Goal: Task Accomplishment & Management: Use online tool/utility

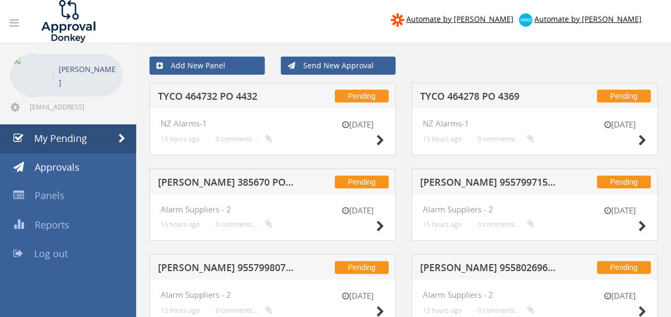
click at [464, 96] on h5 "TYCO 464278 PO 4369" at bounding box center [488, 97] width 137 height 13
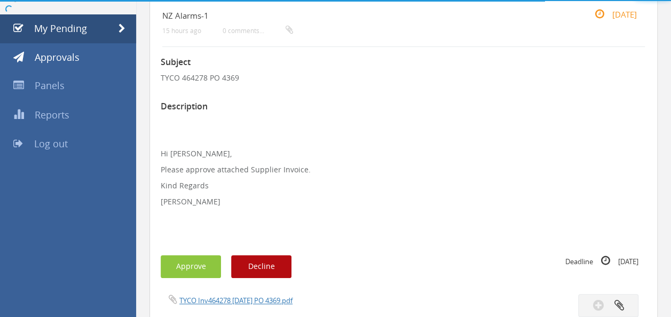
scroll to position [111, 0]
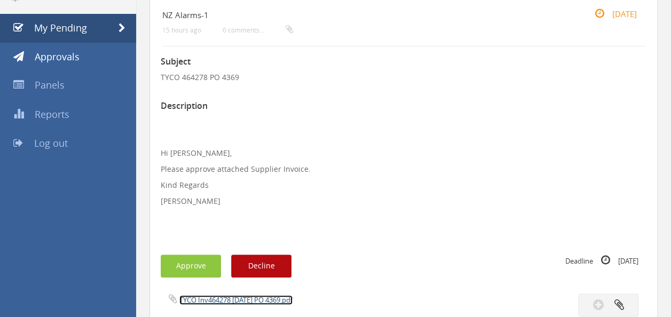
click at [231, 295] on link "TYCO Inv464278 [DATE] PO 4369.pdf" at bounding box center [235, 300] width 113 height 10
click at [199, 260] on button "Approve" at bounding box center [191, 266] width 60 height 23
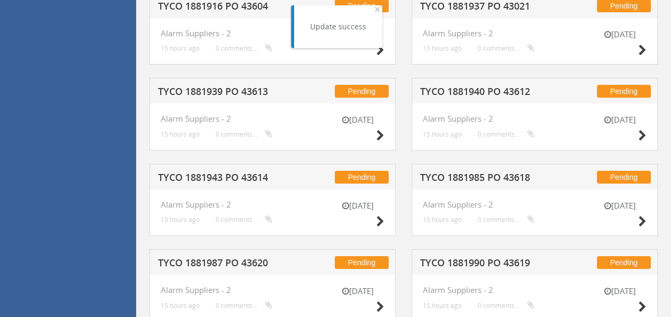
scroll to position [2182, 0]
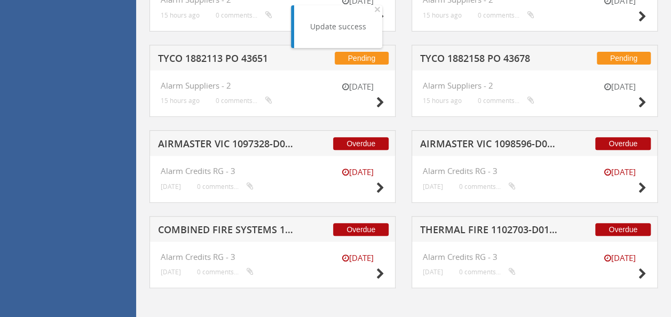
click at [484, 226] on h5 "THERMAL FIRE 1102703-D01 $204.54" at bounding box center [488, 231] width 137 height 13
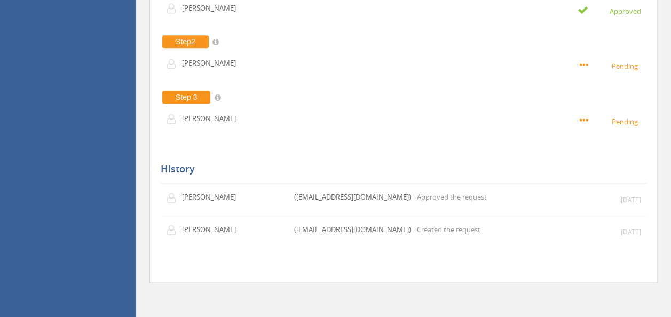
scroll to position [303, 0]
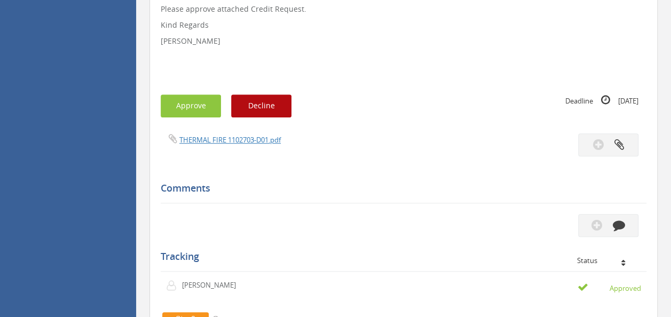
click at [231, 146] on div "THERMAL FIRE 1102703-D01.pdf" at bounding box center [404, 145] width 502 height 23
click at [233, 141] on link "THERMAL FIRE 1102703-D01.pdf" at bounding box center [229, 140] width 101 height 10
click at [181, 112] on button "Approve" at bounding box center [191, 106] width 60 height 23
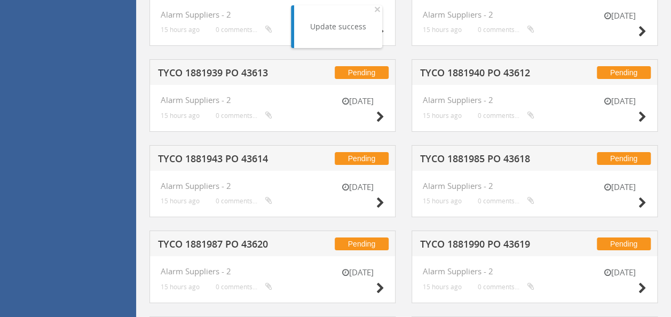
scroll to position [2182, 0]
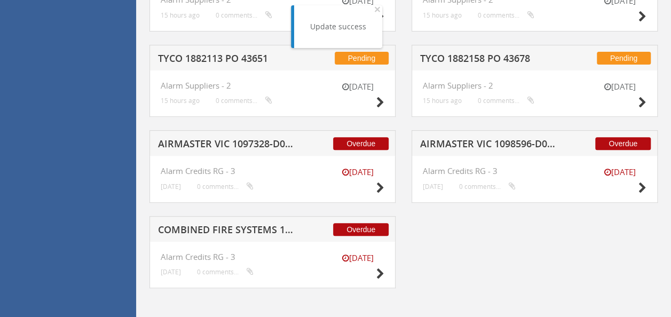
click at [478, 139] on h5 "AIRMASTER VIC 1098596-D01 $252.72" at bounding box center [488, 145] width 137 height 13
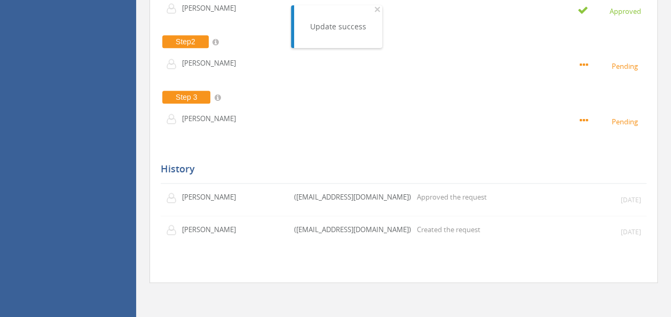
scroll to position [271, 0]
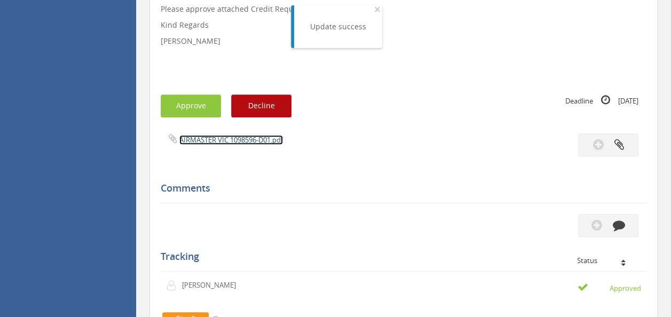
click at [260, 136] on link "AIRMASTER VIC 1098596-D01.pdf" at bounding box center [231, 140] width 104 height 10
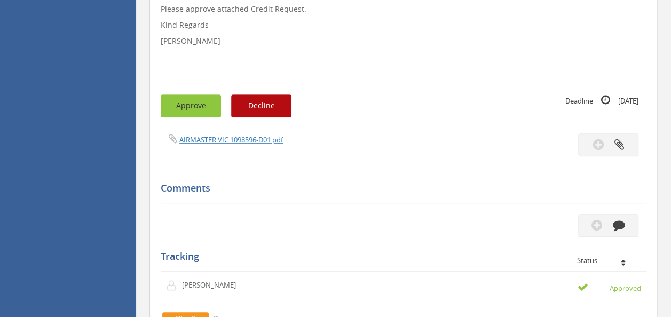
click at [179, 107] on button "Approve" at bounding box center [191, 106] width 60 height 23
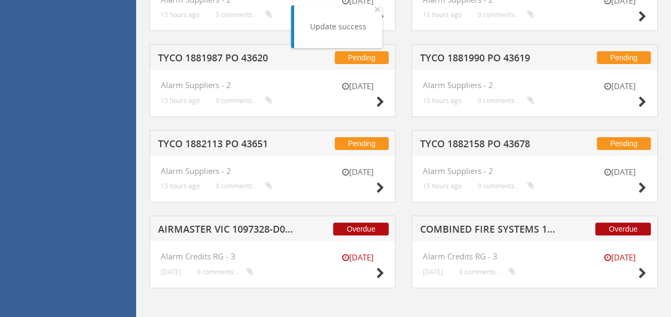
click at [475, 225] on h5 "COMBINED FIRE SYSTEMS 1100887-D01 $2,046.00" at bounding box center [488, 230] width 137 height 13
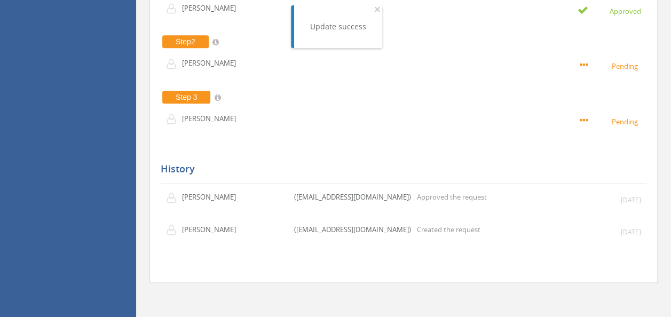
scroll to position [271, 0]
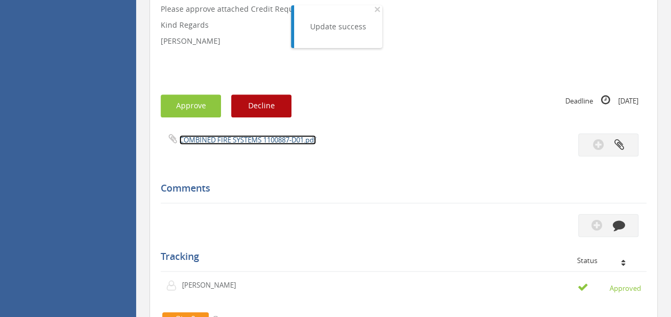
click at [252, 138] on link "COMBINED FIRE SYSTEMS 1100887-D01.pdf" at bounding box center [247, 140] width 137 height 10
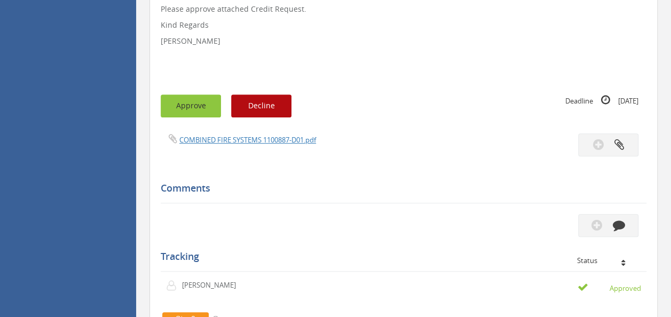
click at [182, 115] on button "Approve" at bounding box center [191, 106] width 60 height 23
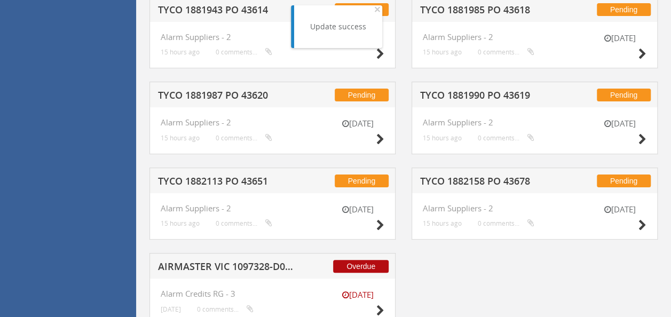
scroll to position [2061, 0]
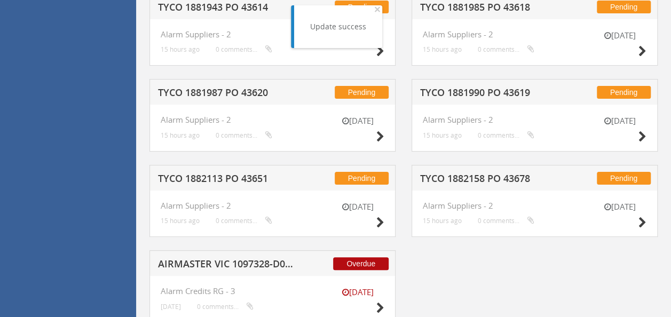
click at [228, 253] on div "Overdue AIRMASTER VIC 1097328-D01 $1,915.76" at bounding box center [273, 264] width 246 height 26
click at [220, 259] on h5 "AIRMASTER VIC 1097328-D01 $1,915.76" at bounding box center [226, 265] width 137 height 13
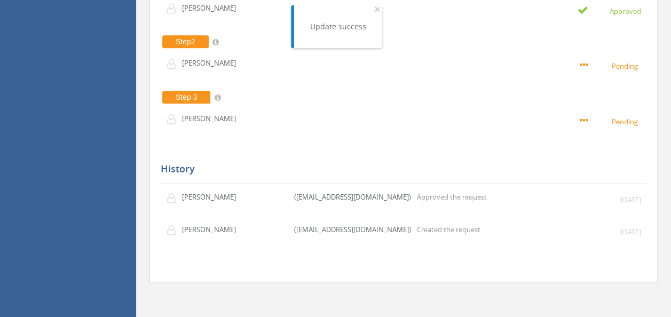
scroll to position [271, 0]
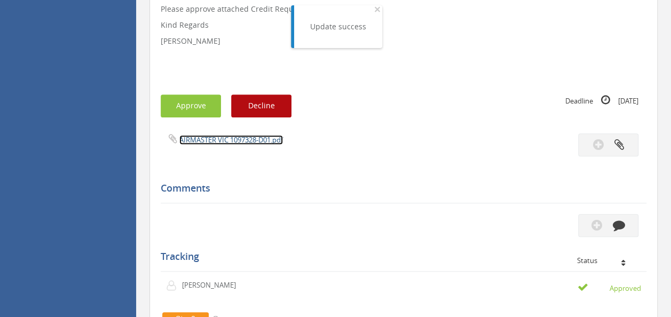
click at [232, 137] on link "AIRMASTER VIC 1097328-D01.pdf" at bounding box center [231, 140] width 104 height 10
click at [218, 142] on link "AIRMASTER VIC 1097328-D01.pdf" at bounding box center [231, 140] width 104 height 10
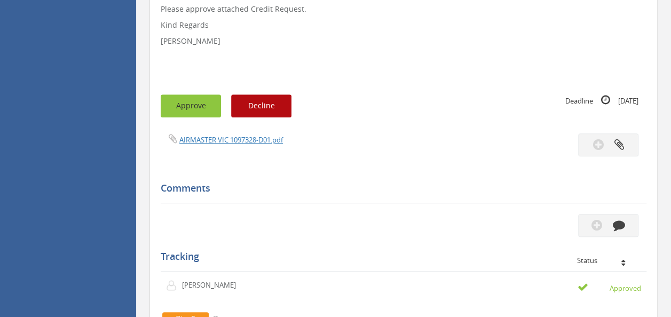
click at [196, 102] on button "Approve" at bounding box center [191, 106] width 60 height 23
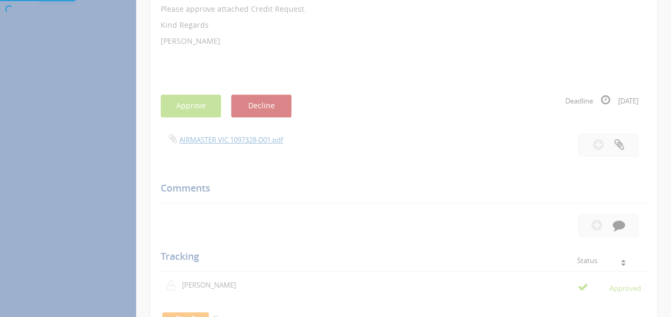
scroll to position [43, 0]
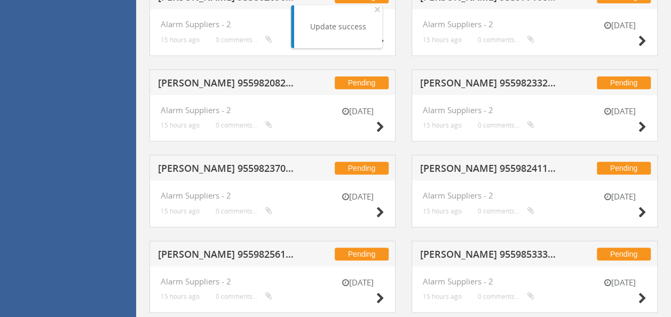
click at [215, 79] on h5 "[PERSON_NAME] 955982082 PO 43660" at bounding box center [226, 84] width 137 height 13
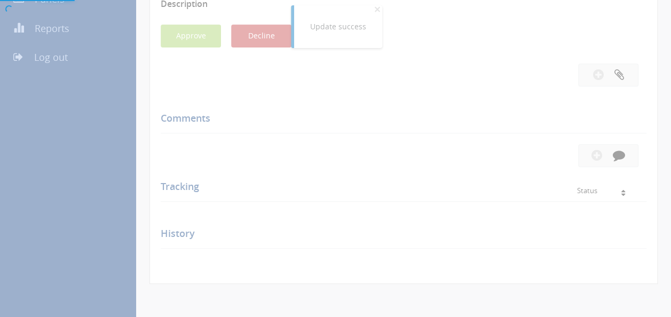
scroll to position [271, 0]
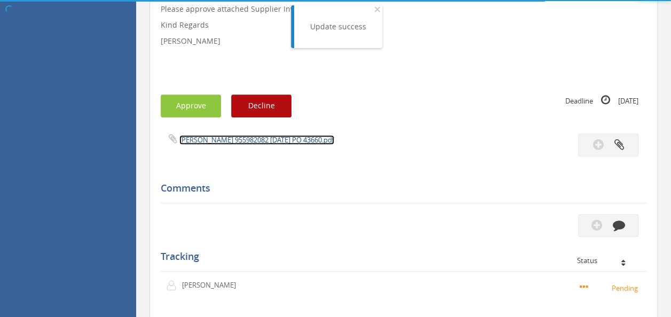
click at [233, 138] on link "[PERSON_NAME] 955982082 [DATE] PO 43660.pdf" at bounding box center [256, 140] width 155 height 10
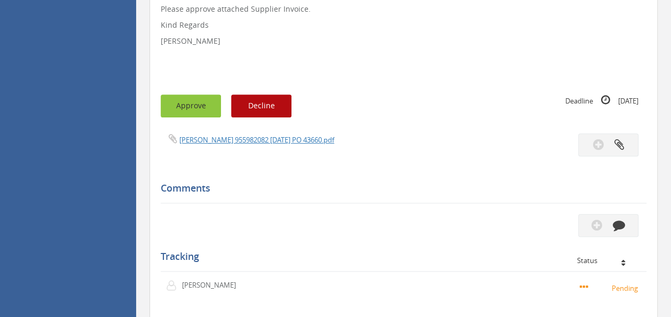
click at [175, 102] on button "Approve" at bounding box center [191, 106] width 60 height 23
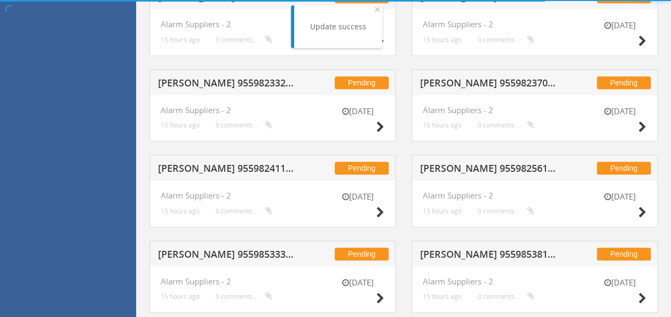
click at [235, 78] on h5 "[PERSON_NAME] 955982332 PO 43670" at bounding box center [226, 84] width 137 height 13
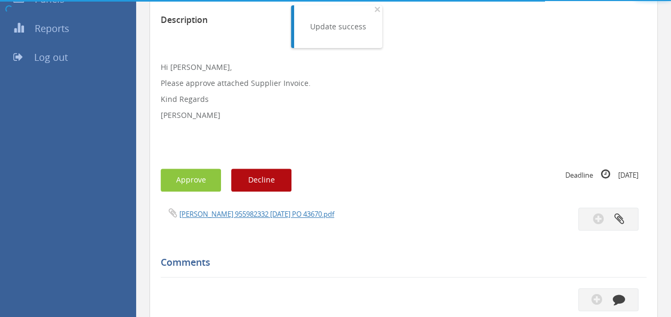
scroll to position [271, 0]
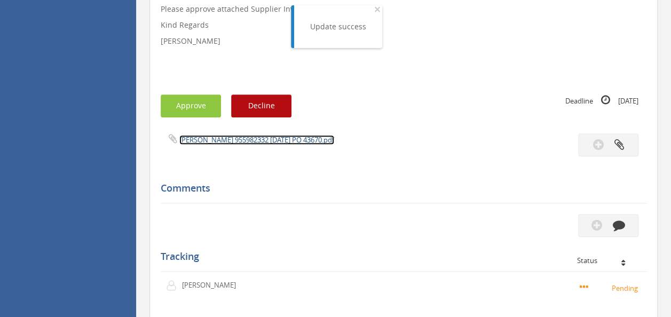
click at [239, 142] on link "[PERSON_NAME] 955982332 [DATE] PO 43670.pdf" at bounding box center [256, 140] width 155 height 10
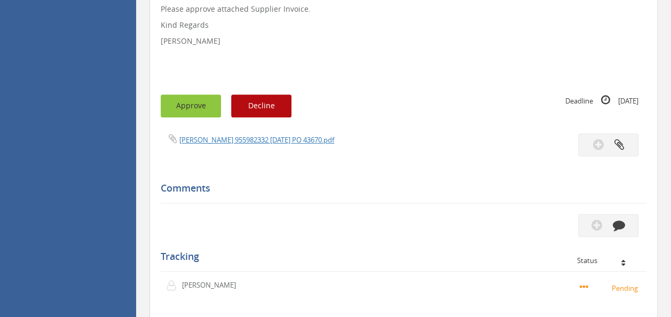
click at [187, 103] on button "Approve" at bounding box center [191, 106] width 60 height 23
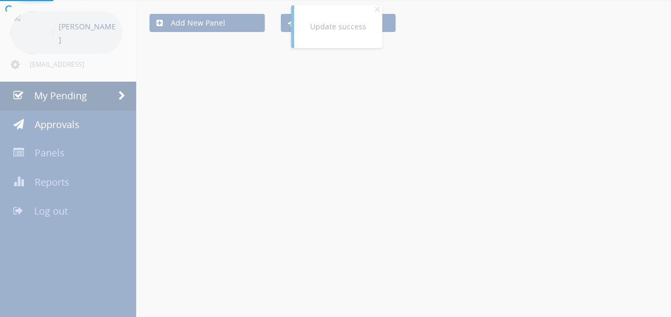
scroll to position [271, 0]
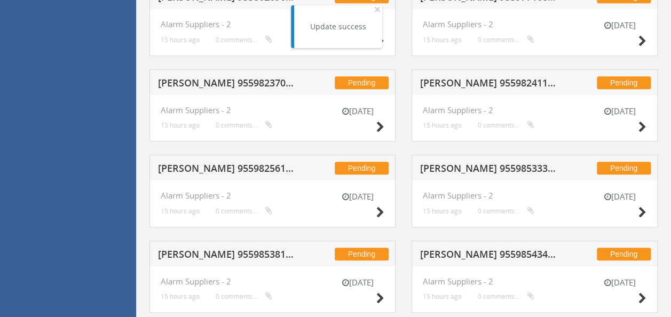
click at [245, 86] on h5 "[PERSON_NAME] 955982370 PO 43670" at bounding box center [226, 84] width 137 height 13
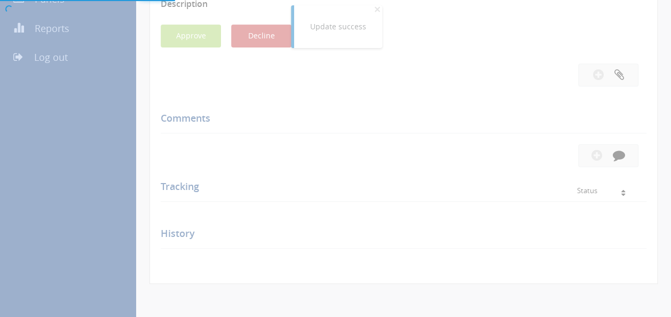
scroll to position [271, 0]
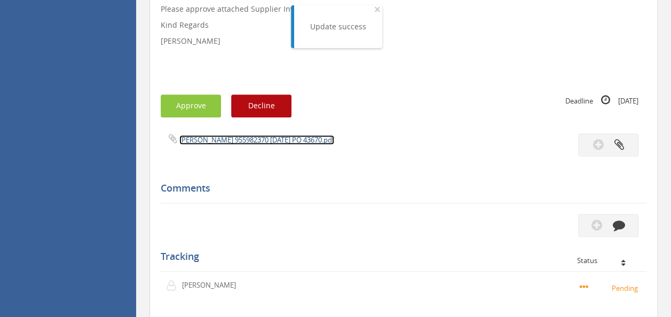
click at [233, 137] on link "[PERSON_NAME] 955982370 [DATE] PO 43670.pdf" at bounding box center [256, 140] width 155 height 10
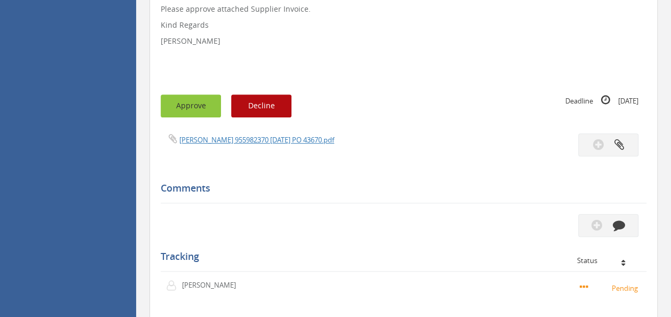
click at [185, 95] on button "Approve" at bounding box center [191, 106] width 60 height 23
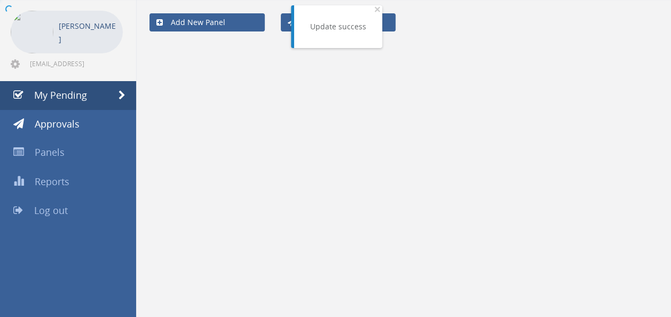
scroll to position [43, 0]
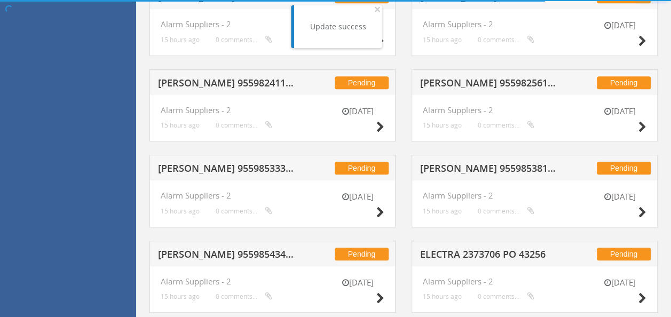
click at [220, 82] on h5 "[PERSON_NAME] 955982411 PO 43674" at bounding box center [226, 84] width 137 height 13
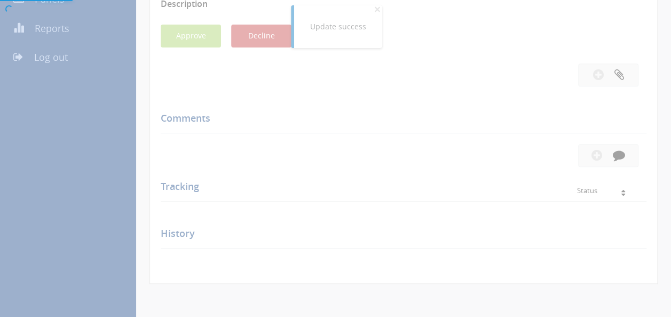
scroll to position [271, 0]
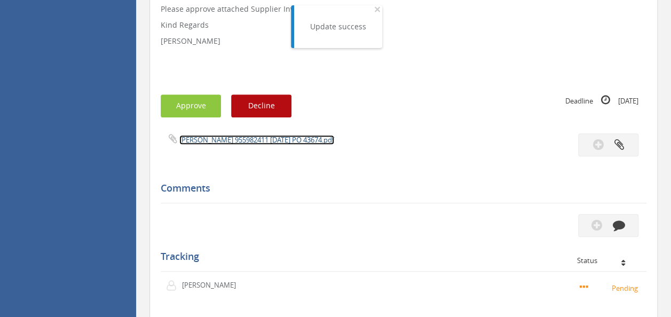
click at [243, 136] on link "[PERSON_NAME] 955982411 [DATE] PO 43674.pdf" at bounding box center [256, 140] width 155 height 10
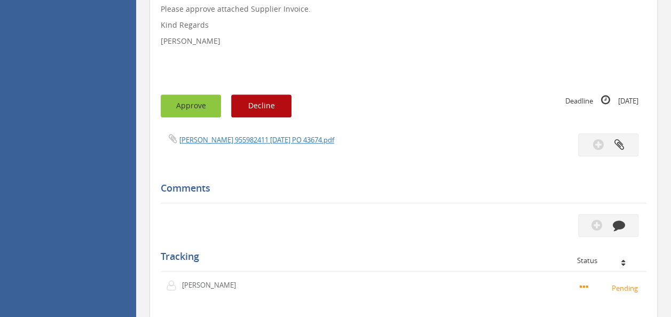
click at [194, 105] on button "Approve" at bounding box center [191, 106] width 60 height 23
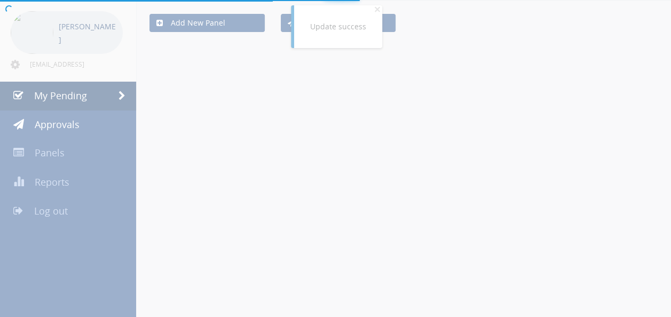
scroll to position [271, 0]
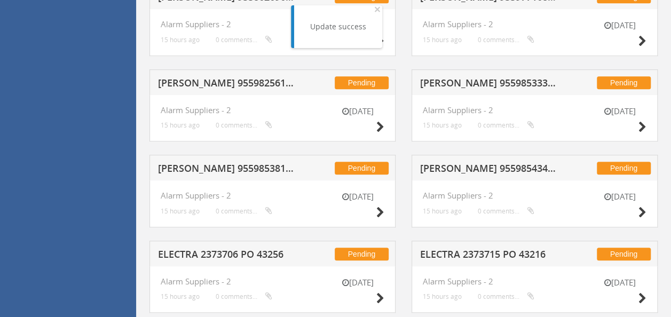
click at [474, 169] on h5 "[PERSON_NAME] 955985434 PO 43668" at bounding box center [488, 169] width 137 height 13
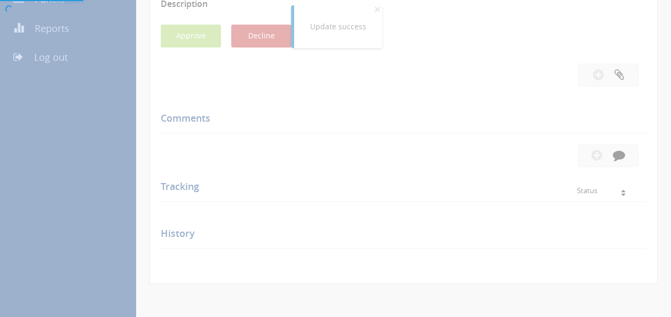
scroll to position [271, 0]
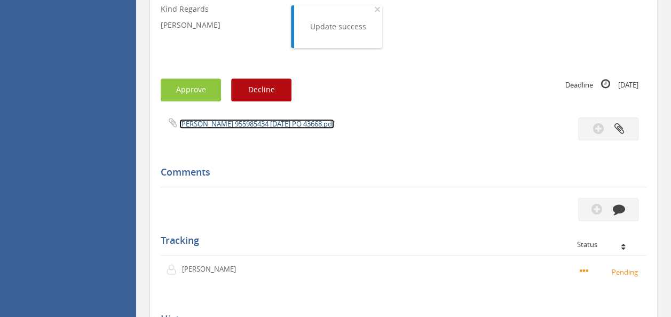
click at [245, 126] on link "[PERSON_NAME] 955985434 [DATE] PO 43668.pdf" at bounding box center [256, 124] width 155 height 10
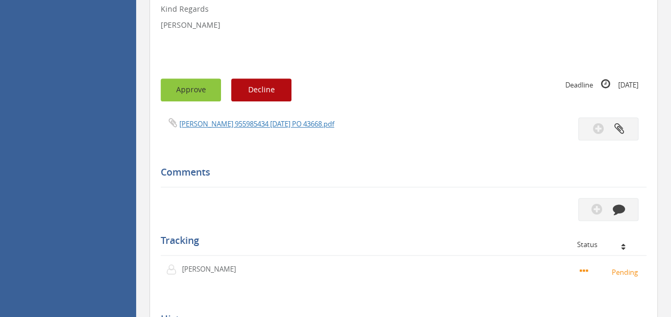
click at [198, 100] on button "Approve" at bounding box center [191, 90] width 60 height 23
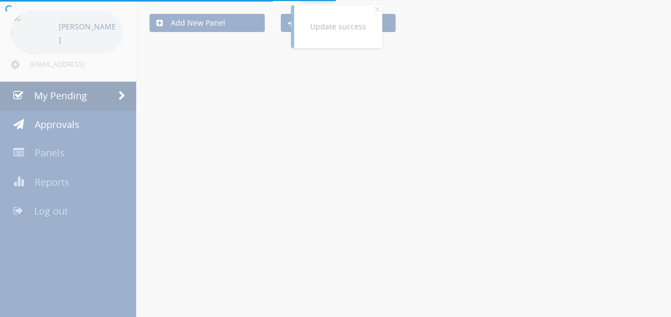
scroll to position [271, 0]
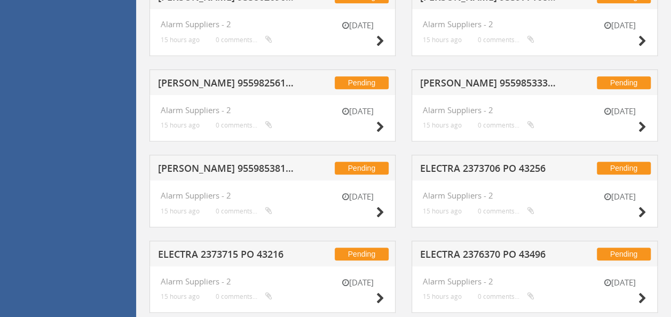
click at [226, 169] on h5 "[PERSON_NAME] 955985381 PO 43665" at bounding box center [226, 169] width 137 height 13
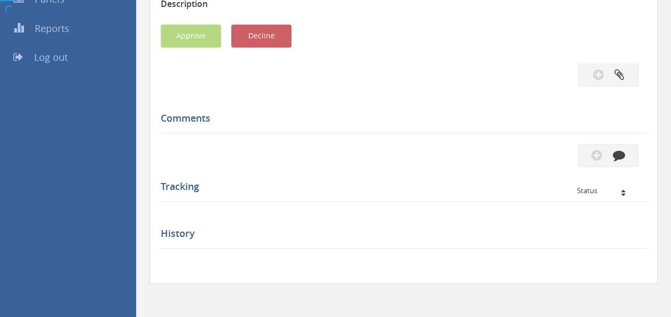
scroll to position [271, 0]
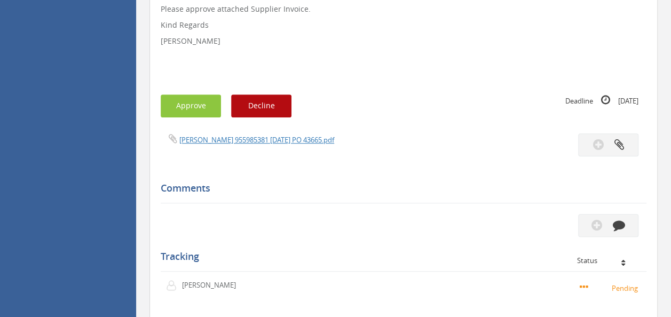
click at [253, 145] on div "[PERSON_NAME] 955985381 [DATE] PO 43665.pdf" at bounding box center [278, 140] width 251 height 12
click at [255, 143] on link "[PERSON_NAME] 955985381 [DATE] PO 43665.pdf" at bounding box center [256, 140] width 155 height 10
click at [183, 103] on button "Approve" at bounding box center [191, 106] width 60 height 23
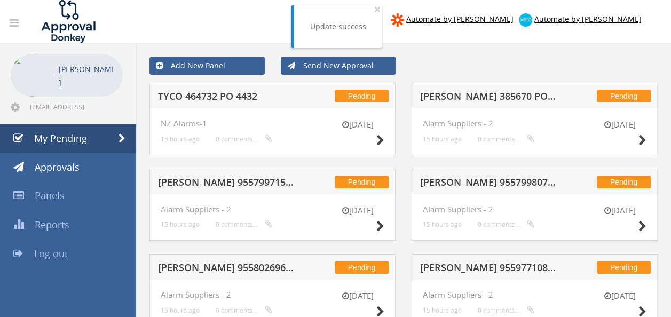
click at [482, 99] on h5 "[PERSON_NAME] 385670 PO 43531" at bounding box center [488, 97] width 137 height 13
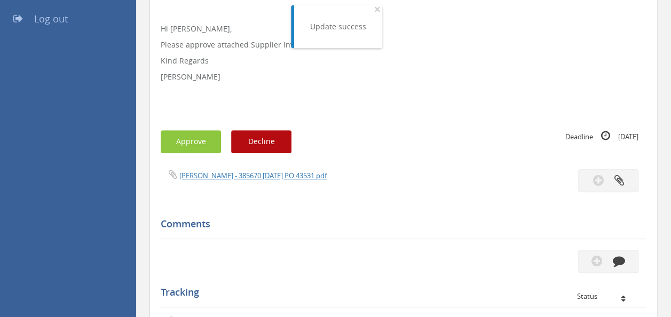
scroll to position [236, 0]
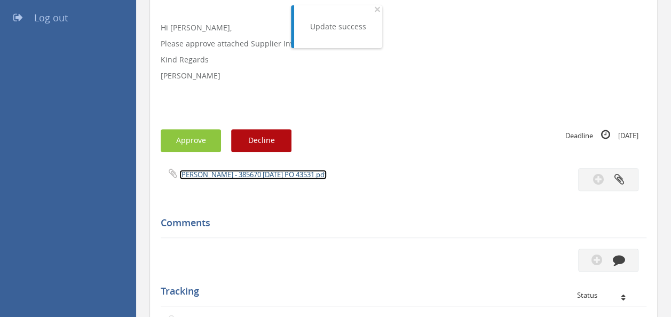
click at [237, 178] on link "[PERSON_NAME] - 385670 [DATE] PO 43531.pdf" at bounding box center [252, 175] width 147 height 10
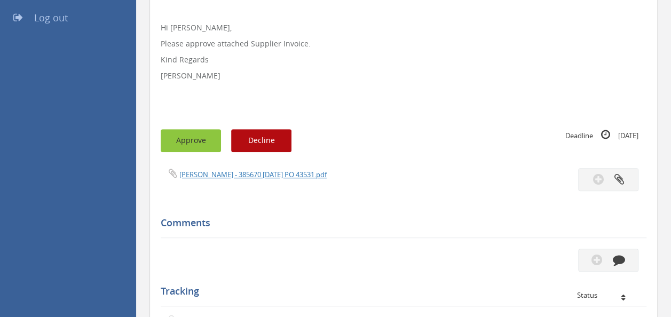
click at [191, 139] on button "Approve" at bounding box center [191, 140] width 60 height 23
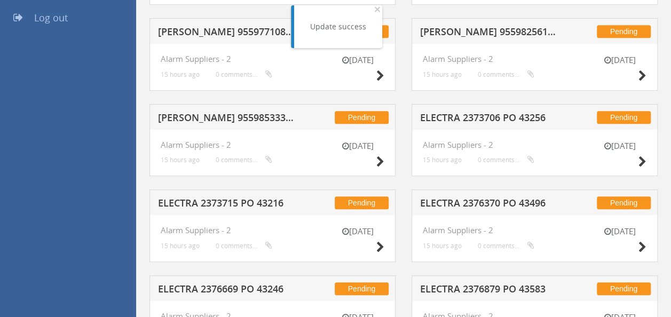
click at [493, 114] on h5 "ELECTRA 2373706 PO 43256" at bounding box center [488, 119] width 137 height 13
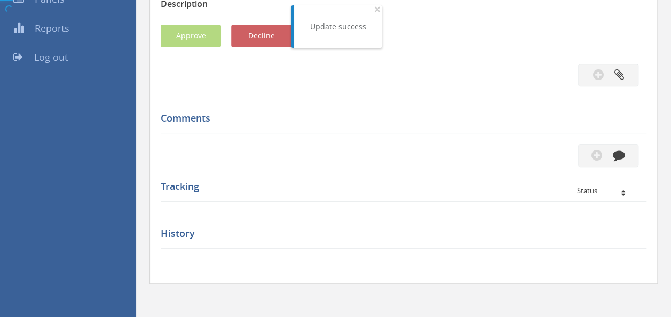
scroll to position [236, 0]
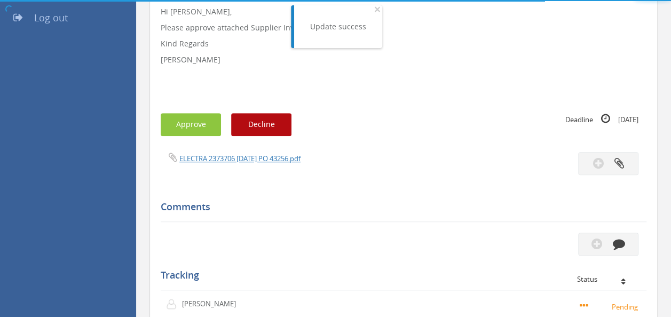
click at [256, 148] on div "Subject ELECTRA 2373706 PO 43256 Description Hi [PERSON_NAME], Please approve a…" at bounding box center [404, 173] width 486 height 504
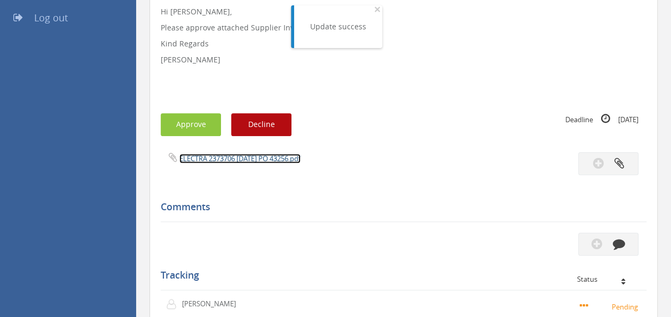
click at [245, 155] on link "ELECTRA 2373706 [DATE] PO 43256.pdf" at bounding box center [239, 159] width 121 height 10
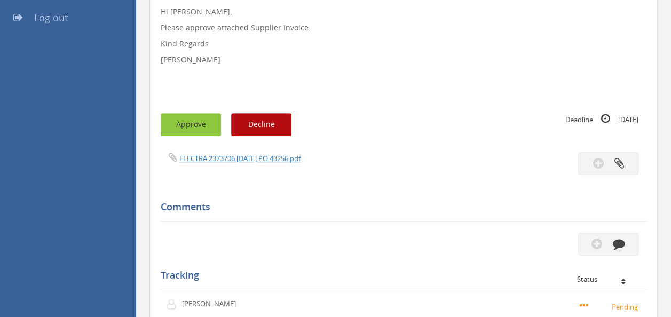
click at [183, 123] on button "Approve" at bounding box center [191, 124] width 60 height 23
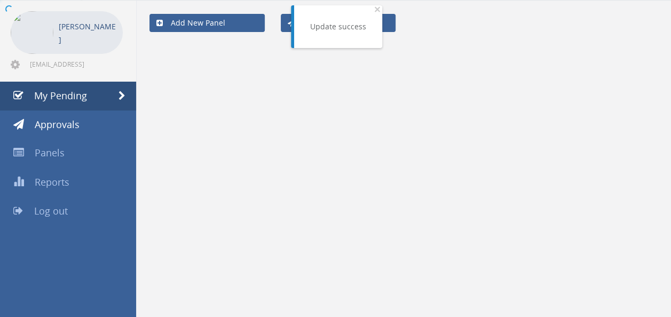
scroll to position [236, 0]
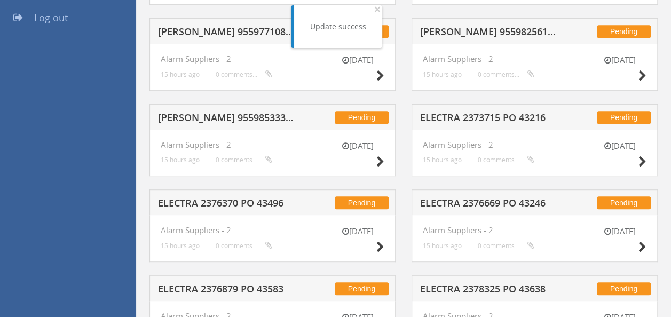
click at [486, 110] on div "Pending ELECTRA 2373715 PO 43216" at bounding box center [535, 117] width 246 height 26
click at [472, 116] on h5 "ELECTRA 2373715 PO 43216" at bounding box center [488, 119] width 137 height 13
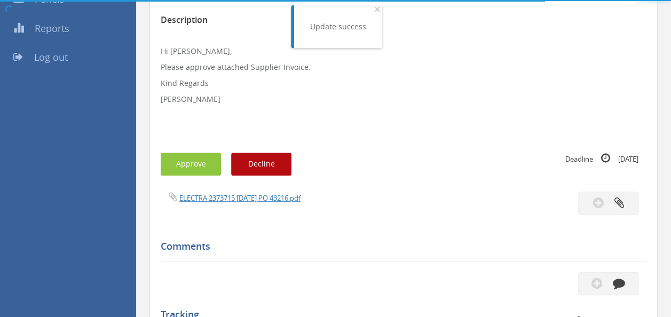
scroll to position [236, 0]
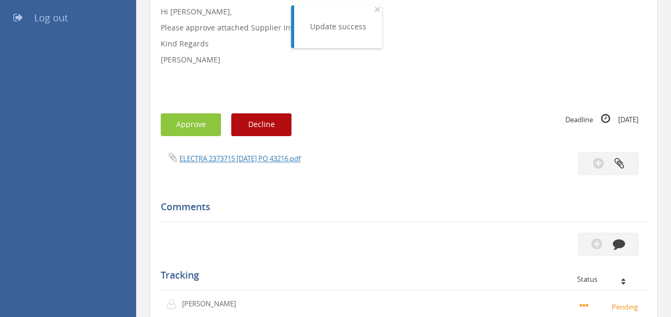
click at [215, 145] on div "Subject ELECTRA 2373715 PO 43216 Description Hi [PERSON_NAME], Please approve a…" at bounding box center [404, 173] width 486 height 504
click at [236, 162] on link "ELECTRA 2373715 [DATE] PO 43216.pdf" at bounding box center [239, 159] width 121 height 10
click at [203, 119] on button "Approve" at bounding box center [191, 124] width 60 height 23
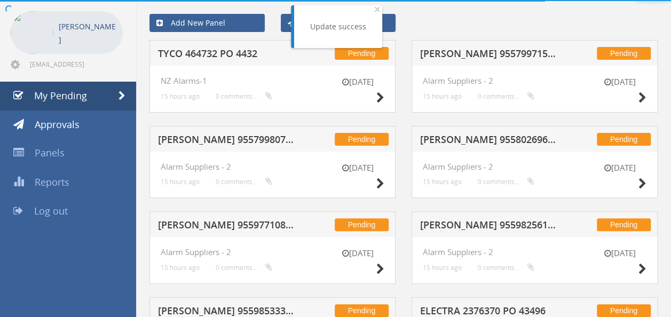
scroll to position [236, 0]
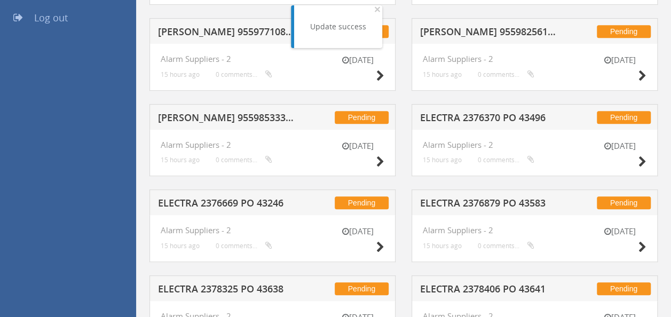
click at [484, 109] on div "Pending ELECTRA 2376370 PO 43496" at bounding box center [535, 117] width 246 height 26
click at [471, 115] on h5 "ELECTRA 2376370 PO 43496" at bounding box center [488, 119] width 137 height 13
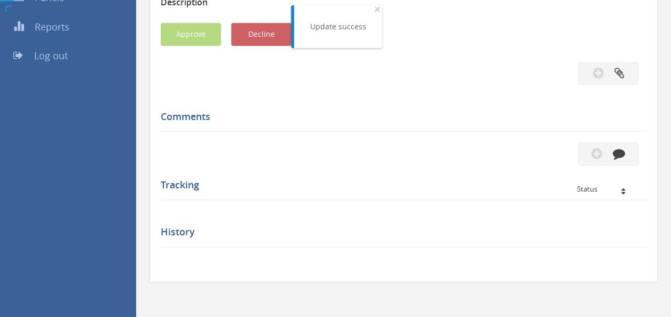
scroll to position [236, 0]
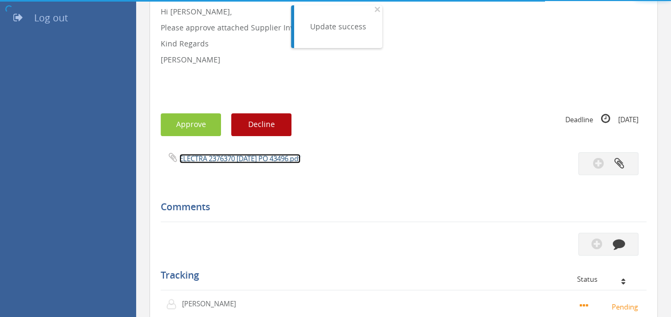
click at [257, 157] on link "ELECTRA 2376370 [DATE] PO 43496.pdf" at bounding box center [239, 159] width 121 height 10
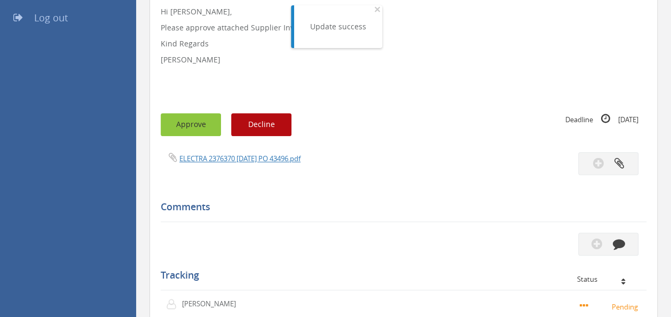
click at [183, 120] on button "Approve" at bounding box center [191, 124] width 60 height 23
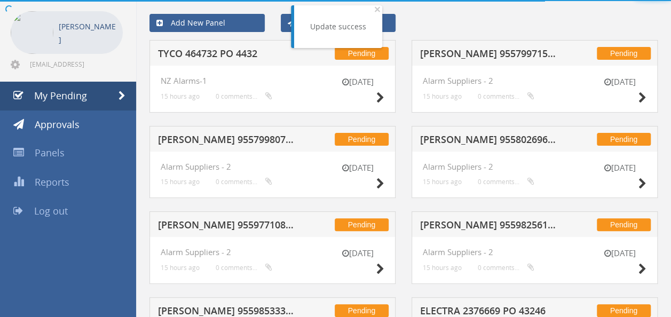
scroll to position [236, 0]
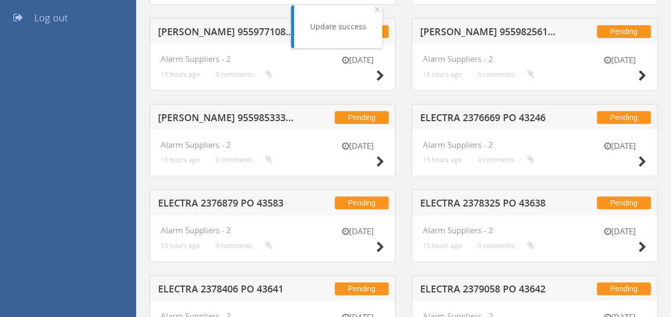
click at [498, 115] on h5 "ELECTRA 2376669 PO 43246" at bounding box center [488, 119] width 137 height 13
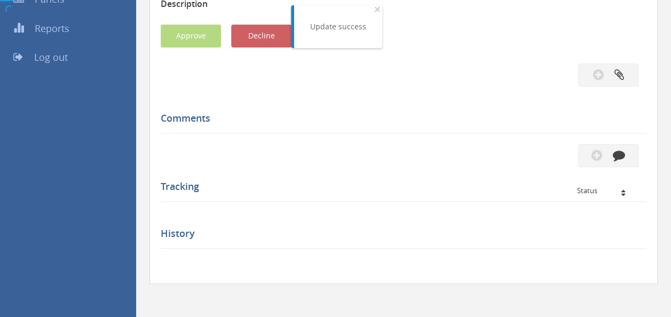
scroll to position [236, 0]
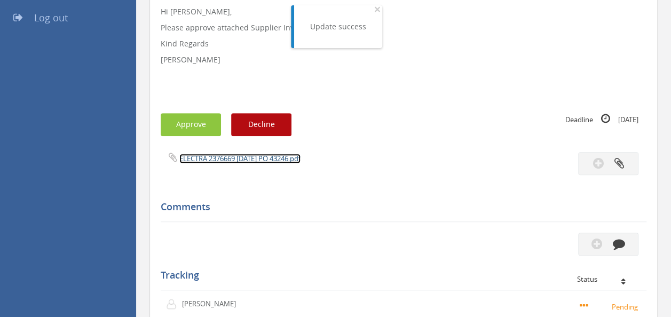
click at [272, 160] on link "ELECTRA 2376669 [DATE] PO 43246.pdf" at bounding box center [239, 159] width 121 height 10
click at [183, 120] on button "Approve" at bounding box center [191, 124] width 60 height 23
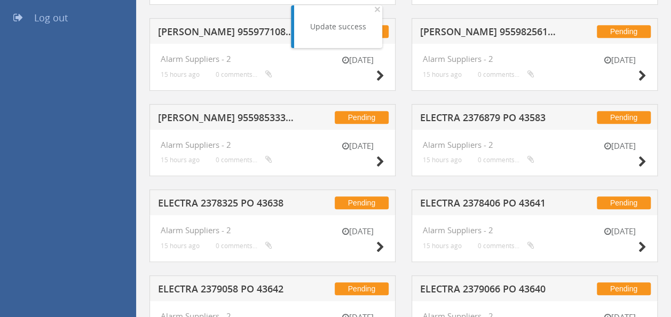
click at [250, 124] on h5 "[PERSON_NAME] 955985333 PO 43661" at bounding box center [226, 119] width 137 height 13
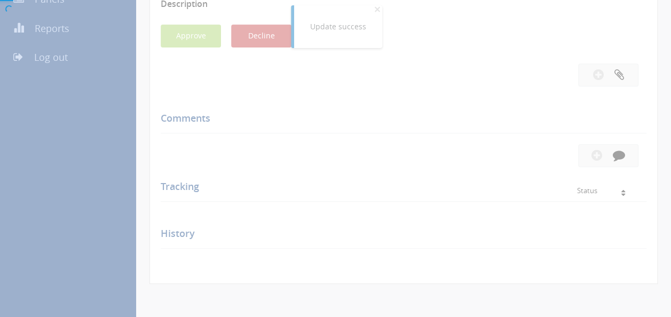
scroll to position [236, 0]
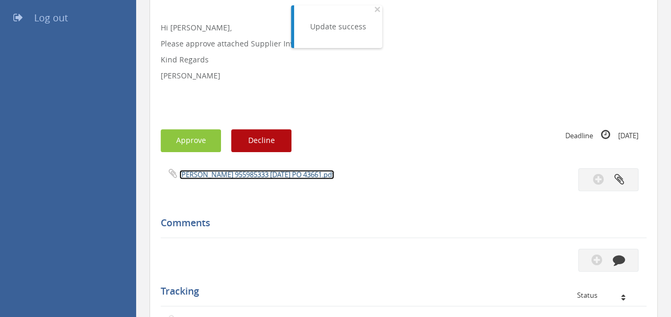
click at [229, 174] on link "[PERSON_NAME] 955985333 [DATE] PO 43661.pdf" at bounding box center [256, 175] width 155 height 10
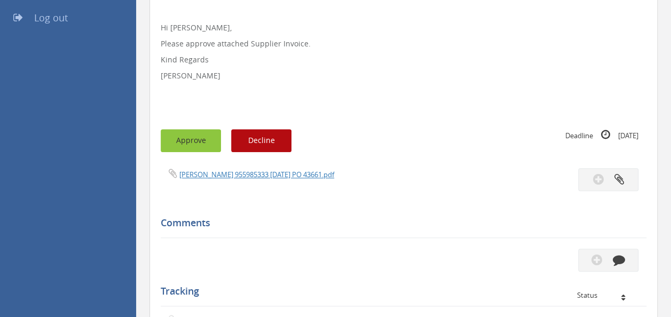
click at [183, 145] on button "Approve" at bounding box center [191, 140] width 60 height 23
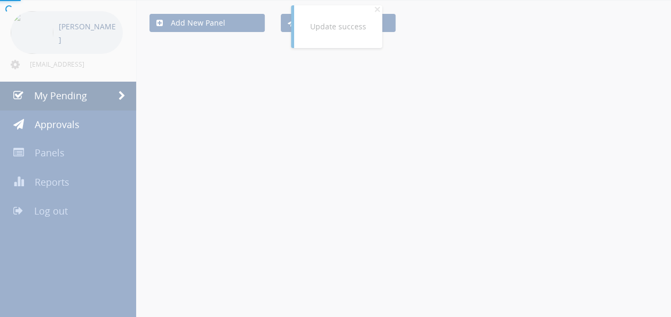
scroll to position [236, 0]
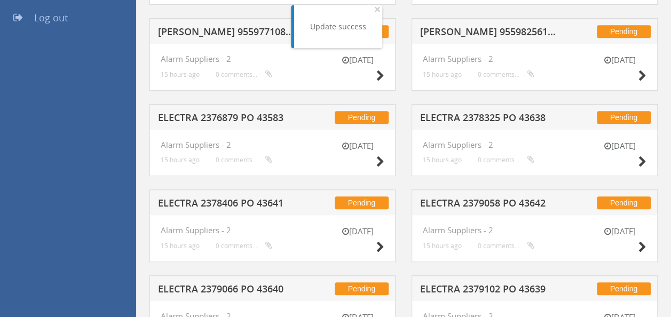
click at [511, 121] on h5 "ELECTRA 2378325 PO 43638" at bounding box center [488, 119] width 137 height 13
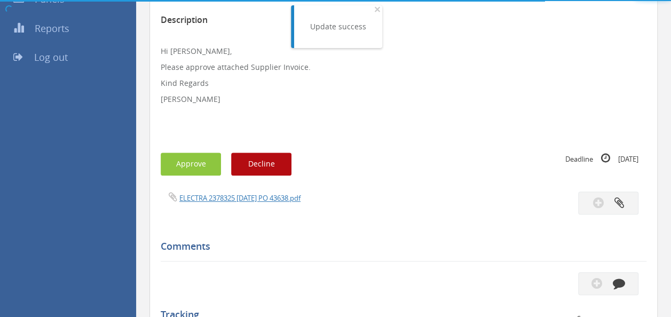
scroll to position [236, 0]
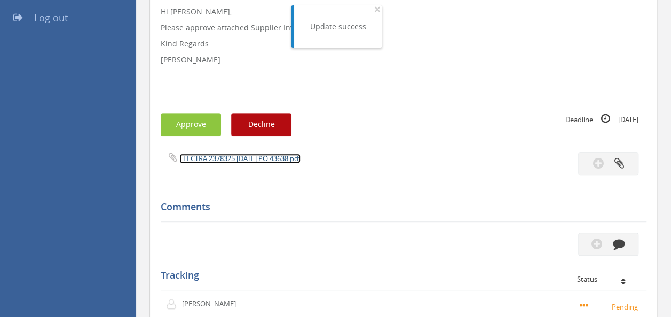
click at [268, 163] on link "ELECTRA 2378325 [DATE] PO 43638.pdf" at bounding box center [239, 159] width 121 height 10
click at [192, 125] on button "Approve" at bounding box center [191, 124] width 60 height 23
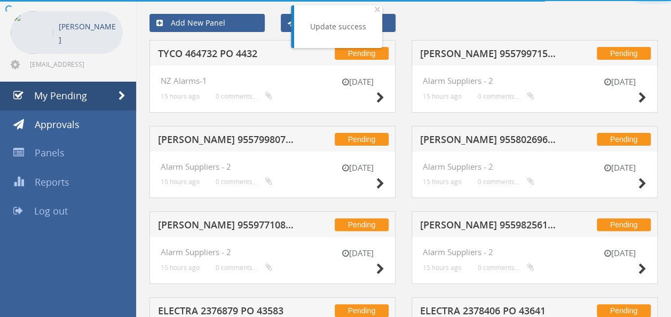
scroll to position [236, 0]
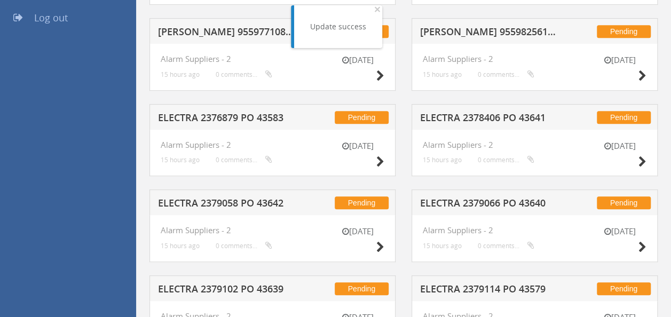
click at [486, 121] on h5 "ELECTRA 2378406 PO 43641" at bounding box center [488, 119] width 137 height 13
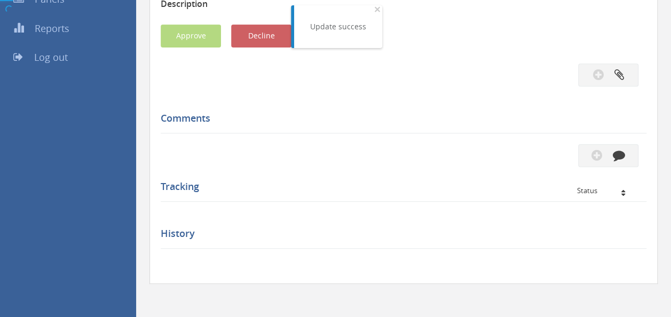
scroll to position [236, 0]
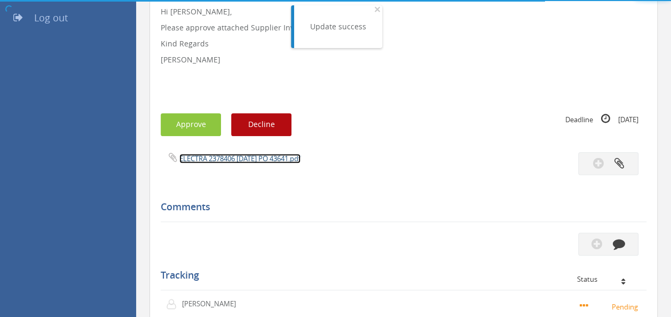
click at [261, 158] on link "ELECTRA 2378406 [DATE] PO 43641.pdf" at bounding box center [239, 159] width 121 height 10
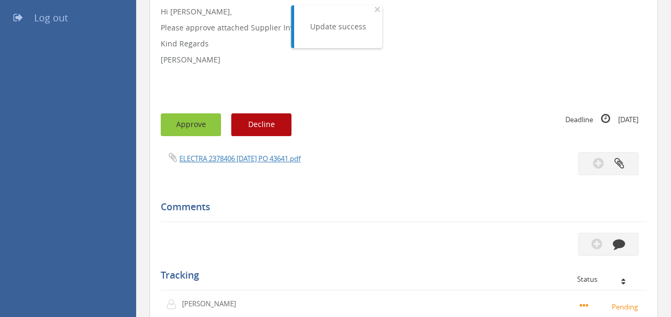
click at [175, 118] on button "Approve" at bounding box center [191, 124] width 60 height 23
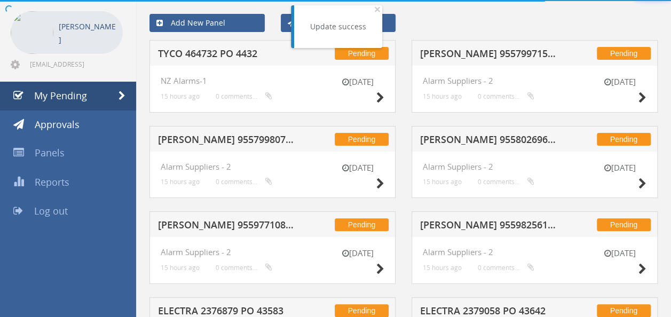
scroll to position [236, 0]
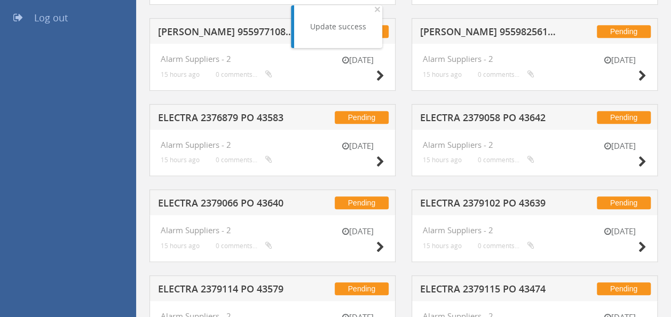
click at [474, 114] on h5 "ELECTRA 2379058 PO 43642" at bounding box center [488, 119] width 137 height 13
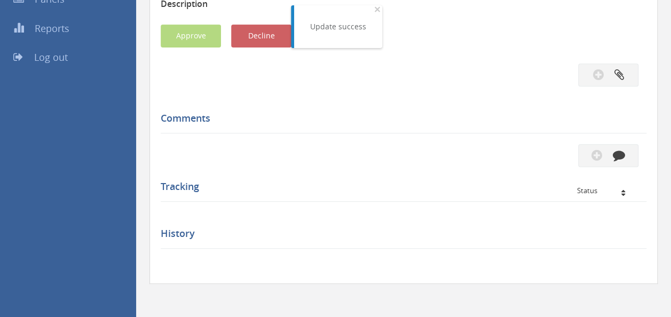
scroll to position [236, 0]
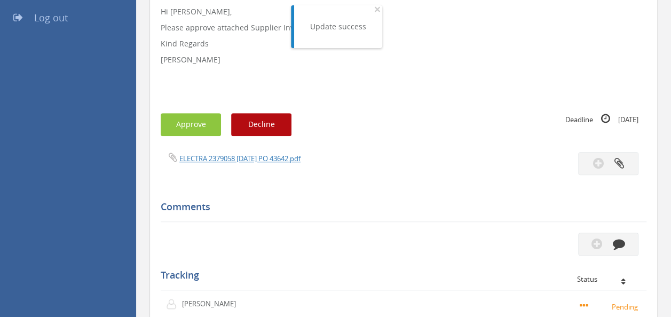
click at [265, 148] on div "Subject ELECTRA 2379058 PO 43642 Description Hi [PERSON_NAME], Please approve a…" at bounding box center [404, 173] width 486 height 504
click at [246, 156] on link "ELECTRA 2379058 [DATE] PO 43642.pdf" at bounding box center [239, 159] width 121 height 10
click at [189, 120] on button "Approve" at bounding box center [191, 124] width 60 height 23
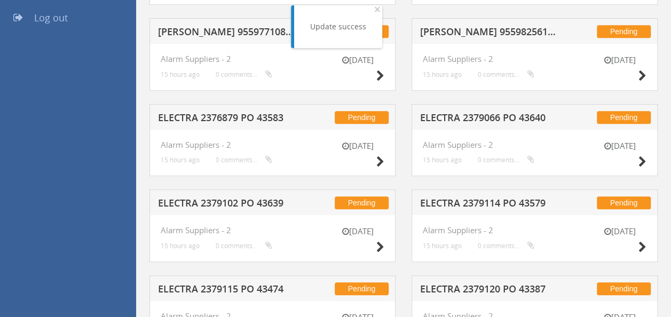
click at [487, 117] on h5 "ELECTRA 2379066 PO 43640" at bounding box center [488, 119] width 137 height 13
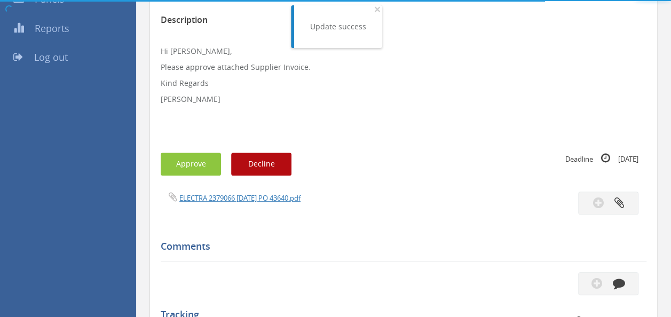
scroll to position [236, 0]
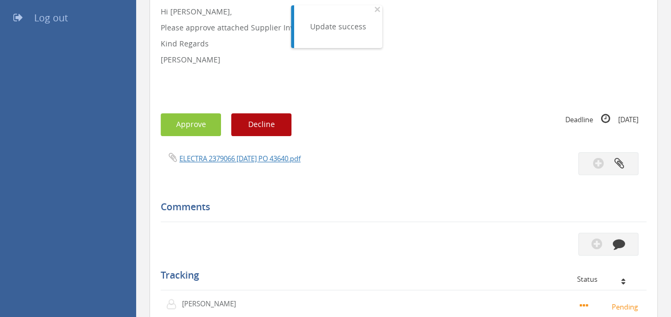
click at [233, 153] on div "ELECTRA 2379066 [DATE] PO 43640.pdf" at bounding box center [278, 158] width 251 height 12
click at [231, 159] on link "ELECTRA 2379066 [DATE] PO 43640.pdf" at bounding box center [239, 159] width 121 height 10
click at [184, 120] on button "Approve" at bounding box center [191, 124] width 60 height 23
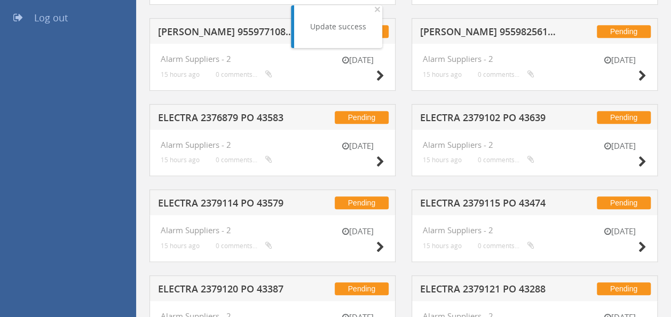
click at [263, 114] on h5 "ELECTRA 2376879 PO 43583" at bounding box center [226, 119] width 137 height 13
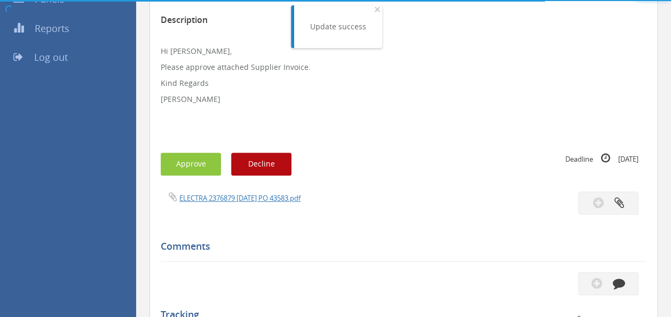
scroll to position [236, 0]
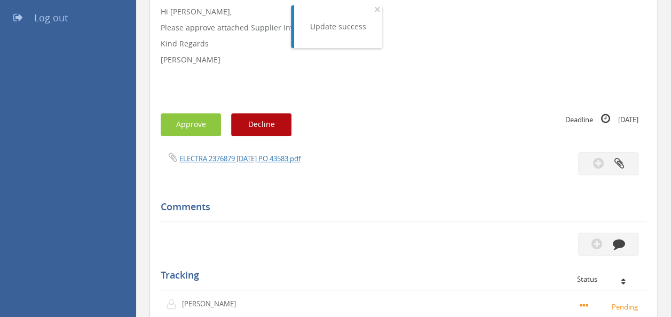
click at [248, 169] on div "ELECTRA 2376879 [DATE] PO 43583.pdf" at bounding box center [404, 163] width 502 height 23
click at [268, 159] on link "ELECTRA 2376879 [DATE] PO 43583.pdf" at bounding box center [239, 159] width 121 height 10
click at [187, 122] on button "Approve" at bounding box center [191, 124] width 60 height 23
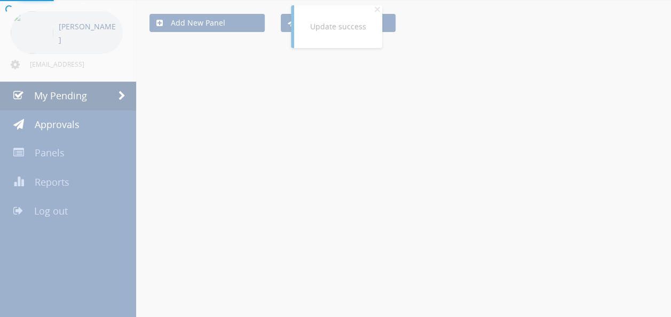
scroll to position [236, 0]
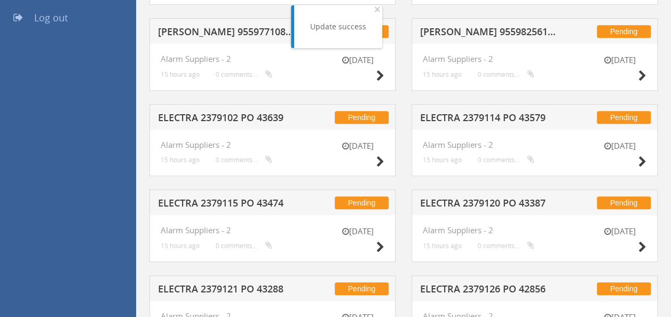
click at [476, 24] on div "Pending [PERSON_NAME] 955982561 PO 43662" at bounding box center [535, 31] width 246 height 26
click at [467, 28] on h5 "[PERSON_NAME] 955982561 PO 43662" at bounding box center [488, 33] width 137 height 13
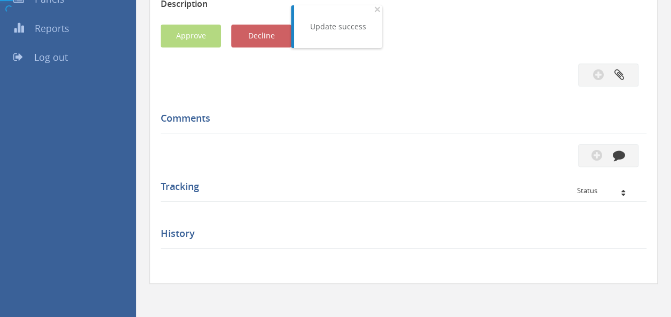
scroll to position [236, 0]
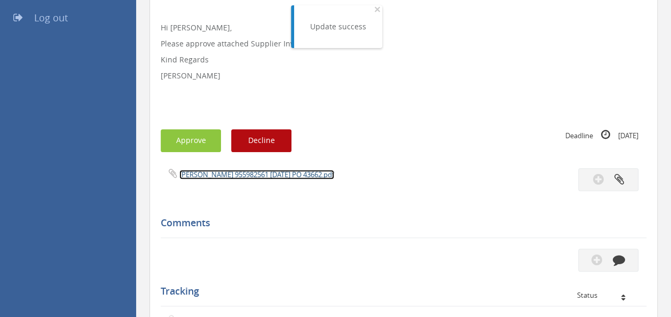
click at [223, 173] on link "[PERSON_NAME] 955982561 [DATE] PO 43662.pdf" at bounding box center [256, 175] width 155 height 10
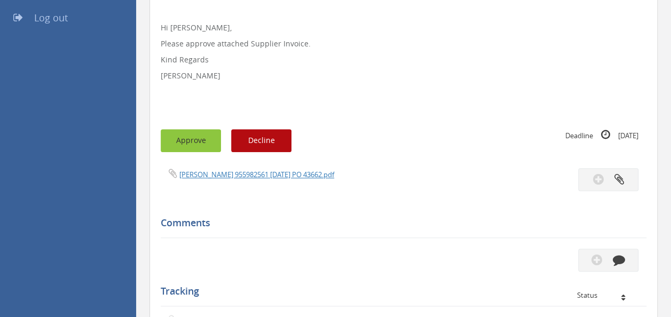
click at [195, 135] on button "Approve" at bounding box center [191, 140] width 60 height 23
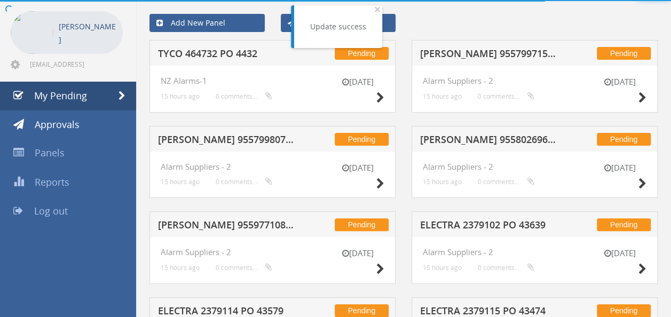
scroll to position [236, 0]
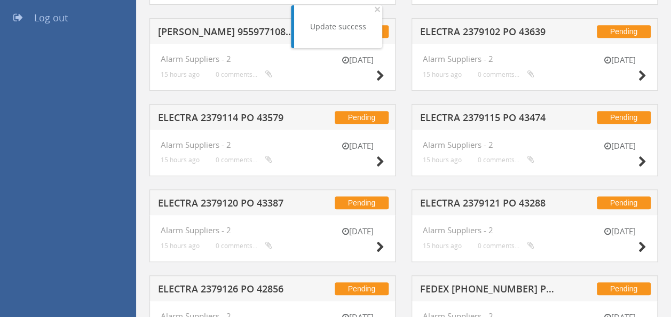
click at [462, 113] on h5 "ELECTRA 2379115 PO 43474" at bounding box center [488, 119] width 137 height 13
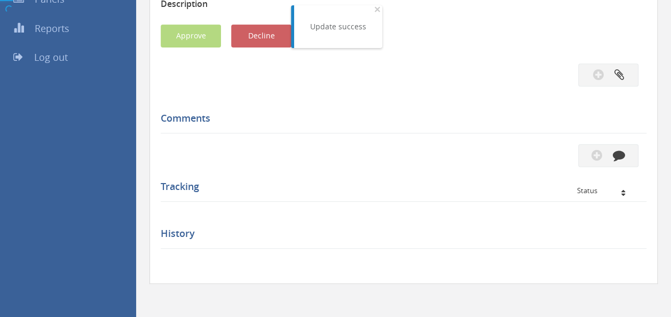
scroll to position [236, 0]
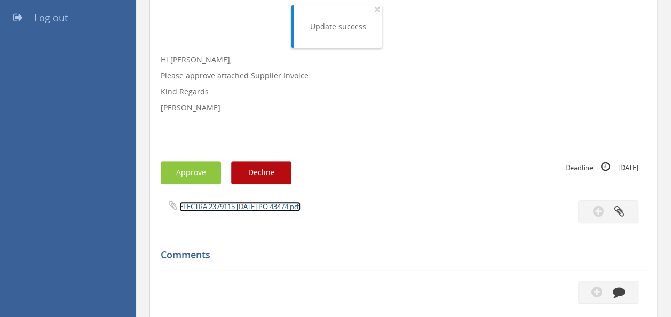
click at [247, 207] on link "ELECTRA 2379115 [DATE] PO 43474.pdf" at bounding box center [239, 207] width 121 height 10
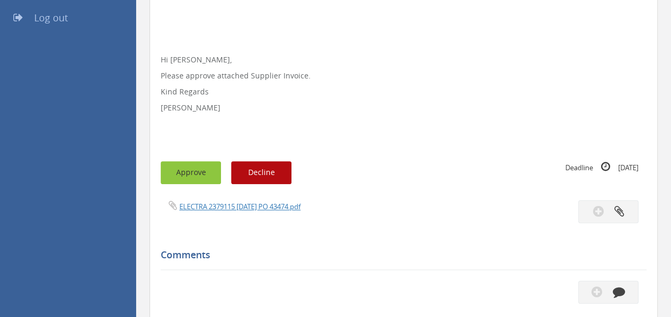
click at [197, 171] on button "Approve" at bounding box center [191, 172] width 60 height 23
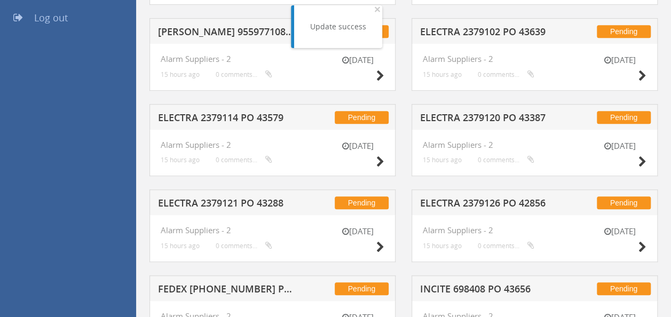
click at [215, 119] on h5 "ELECTRA 2379114 PO 43579" at bounding box center [226, 119] width 137 height 13
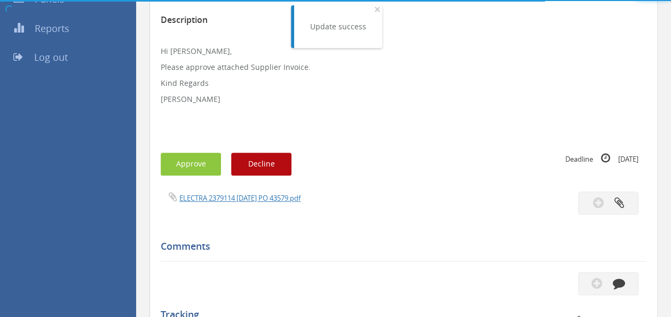
scroll to position [236, 0]
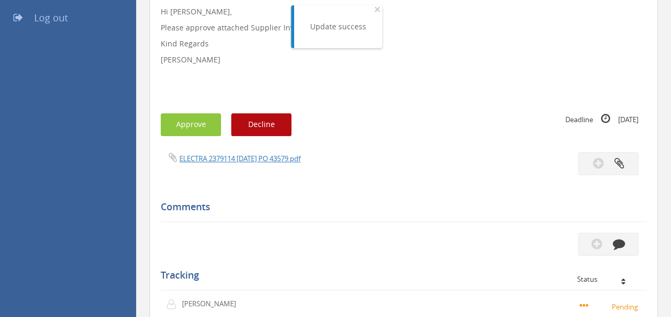
click at [226, 167] on div "ELECTRA 2379114 [DATE] PO 43579.pdf" at bounding box center [404, 163] width 502 height 23
click at [266, 157] on link "ELECTRA 2379114 [DATE] PO 43579.pdf" at bounding box center [239, 159] width 121 height 10
click at [186, 126] on button "Approve" at bounding box center [191, 124] width 60 height 23
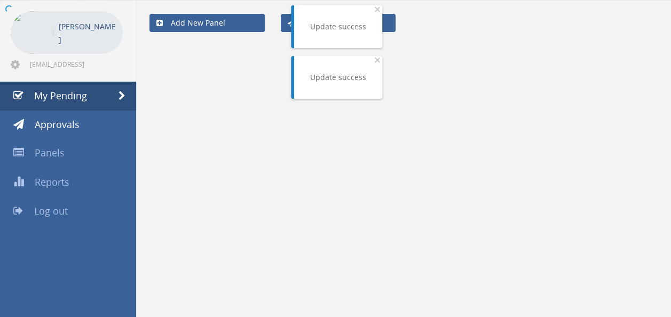
scroll to position [236, 0]
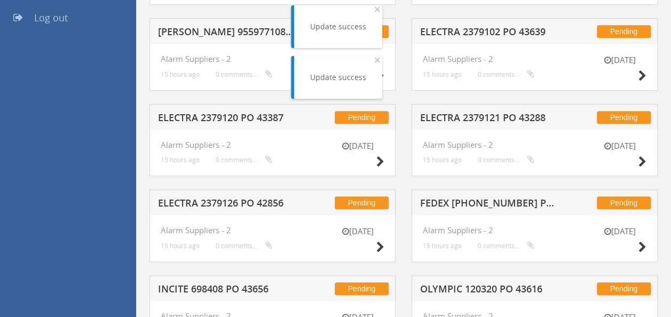
click at [256, 123] on h5 "ELECTRA 2379120 PO 43387" at bounding box center [226, 119] width 137 height 13
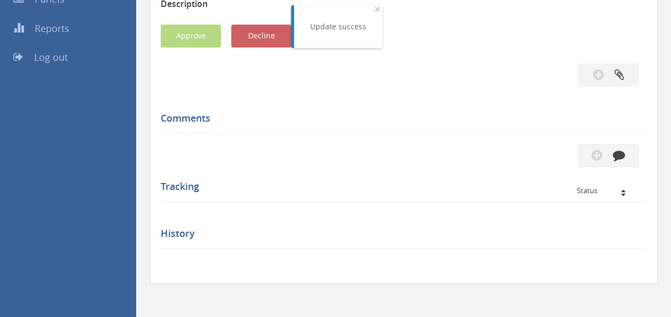
scroll to position [236, 0]
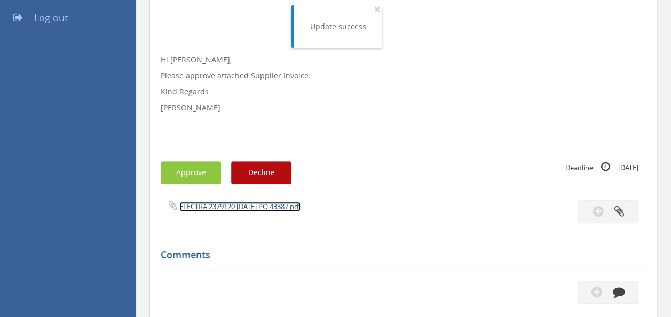
click at [243, 208] on link "ELECTRA 2379120 [DATE] PO 43387.pdf" at bounding box center [239, 207] width 121 height 10
click at [188, 171] on button "Approve" at bounding box center [191, 172] width 60 height 23
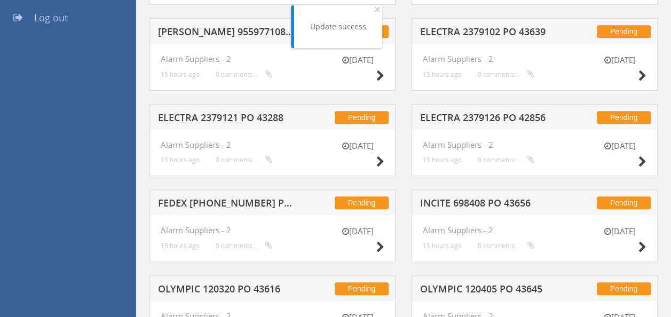
click at [263, 113] on h5 "ELECTRA 2379121 PO 43288" at bounding box center [226, 119] width 137 height 13
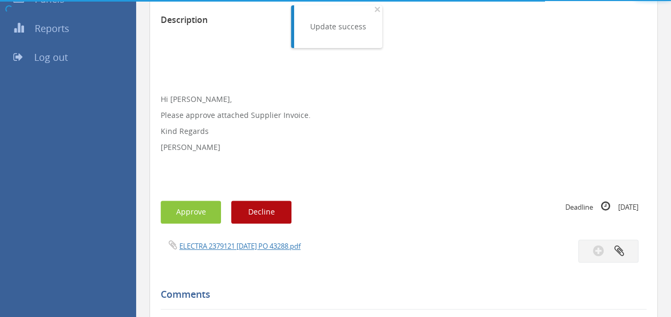
scroll to position [236, 0]
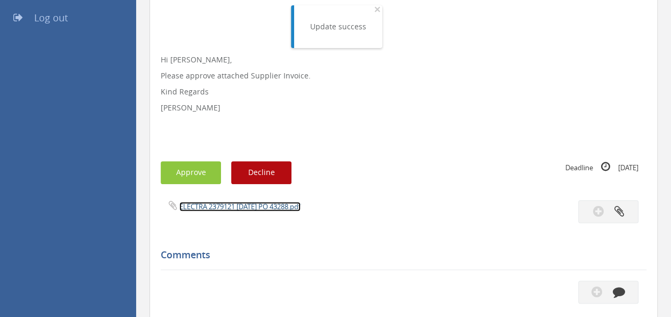
click at [246, 204] on link "ELECTRA 2379121 [DATE] PO 43288.pdf" at bounding box center [239, 207] width 121 height 10
click at [206, 169] on button "Approve" at bounding box center [191, 172] width 60 height 23
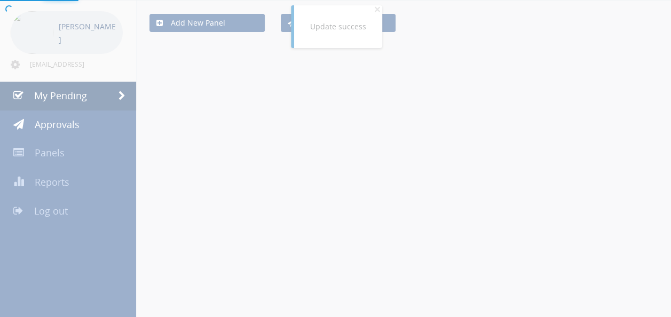
scroll to position [236, 0]
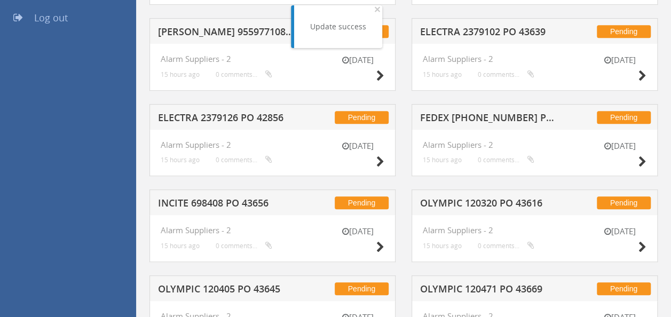
click at [497, 120] on h5 "FEDEX [PHONE_NUMBER] PO 43513" at bounding box center [488, 119] width 137 height 13
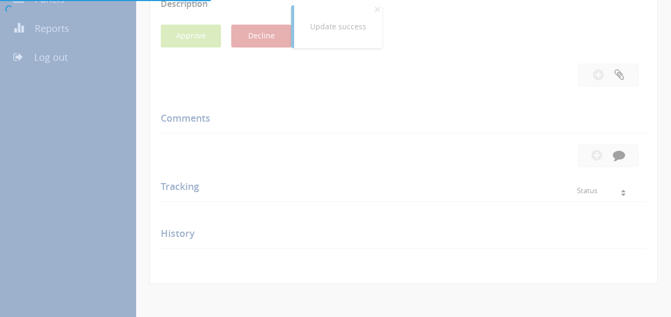
scroll to position [236, 0]
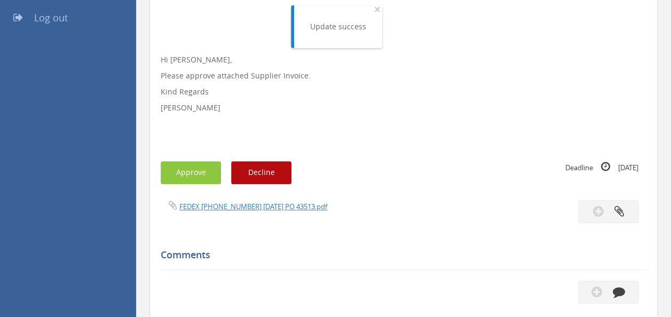
click at [246, 199] on div "Subject FEDEX [PHONE_NUMBER] PO 43513 Description Hi [PERSON_NAME], Please appr…" at bounding box center [404, 197] width 486 height 552
click at [241, 203] on link "FEDEX [PHONE_NUMBER] [DATE] PO 43513.pdf" at bounding box center [253, 207] width 148 height 10
click at [177, 171] on button "Approve" at bounding box center [191, 172] width 60 height 23
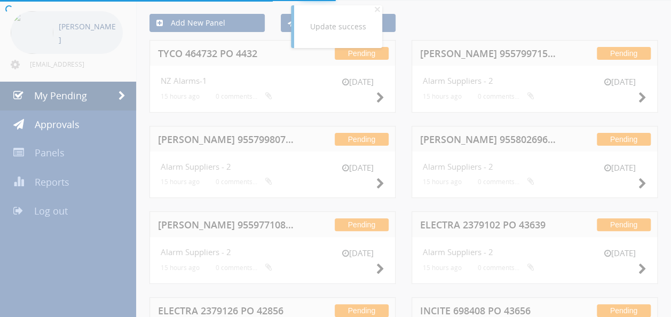
scroll to position [236, 0]
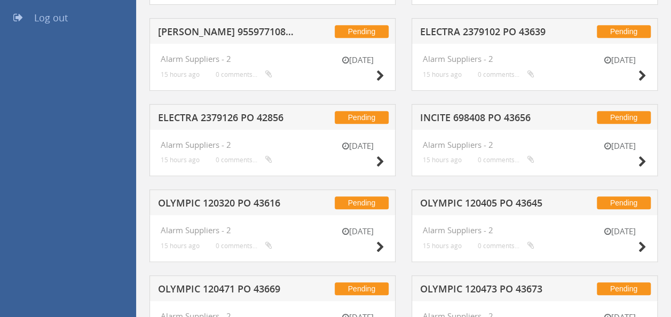
click at [254, 113] on h5 "ELECTRA 2379126 PO 42856" at bounding box center [226, 119] width 137 height 13
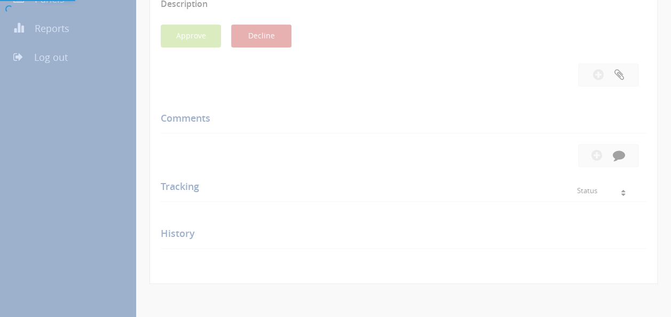
scroll to position [236, 0]
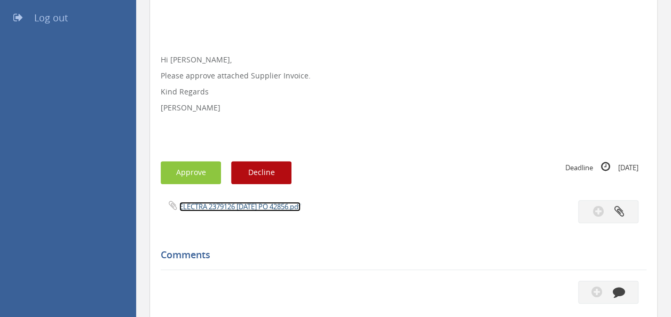
click at [246, 202] on link "ELECTRA 2379126 [DATE] PO 42856.pdf" at bounding box center [239, 207] width 121 height 10
click at [193, 158] on div "Subject ELECTRA 2379126 PO 42856 Description Hi [PERSON_NAME], Please approve a…" at bounding box center [404, 197] width 486 height 552
click at [209, 166] on button "Approve" at bounding box center [191, 172] width 60 height 23
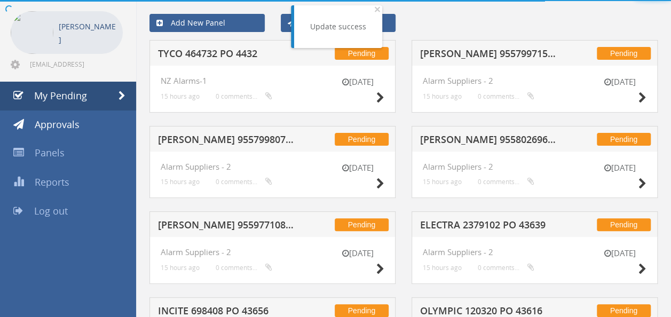
scroll to position [236, 0]
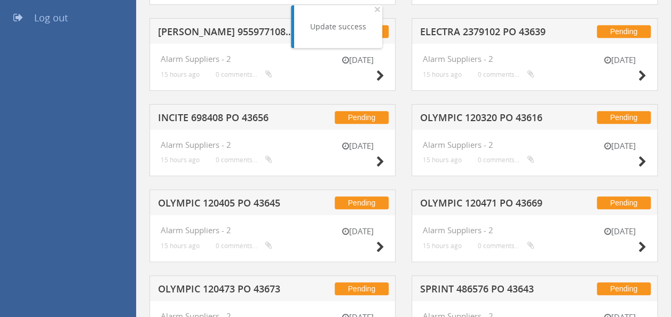
click at [471, 30] on h5 "ELECTRA 2379102 PO 43639" at bounding box center [488, 33] width 137 height 13
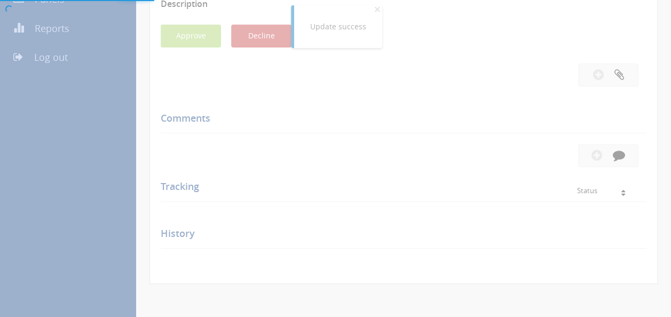
scroll to position [236, 0]
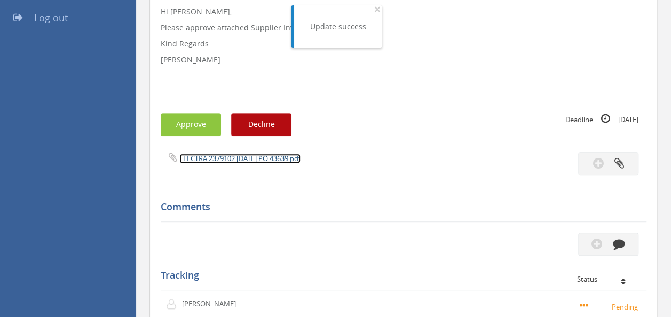
click at [219, 159] on link "ELECTRA 2379102 [DATE] PO 43639.pdf" at bounding box center [239, 159] width 121 height 10
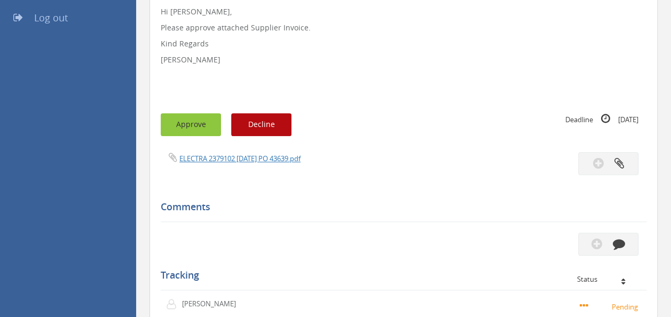
click at [190, 128] on button "Approve" at bounding box center [191, 124] width 60 height 23
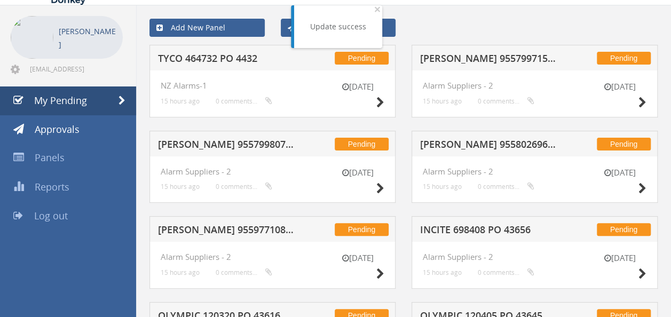
scroll to position [44, 0]
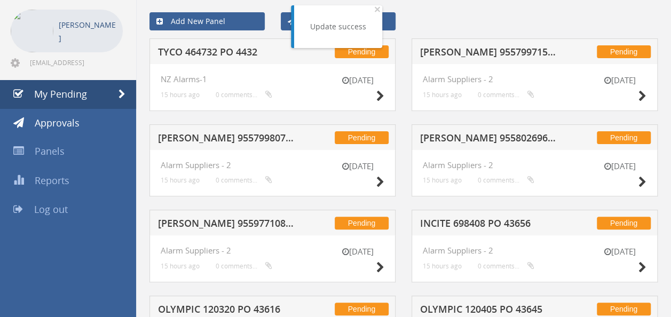
click at [472, 52] on h5 "[PERSON_NAME] 955799715 PO 42875" at bounding box center [488, 53] width 137 height 13
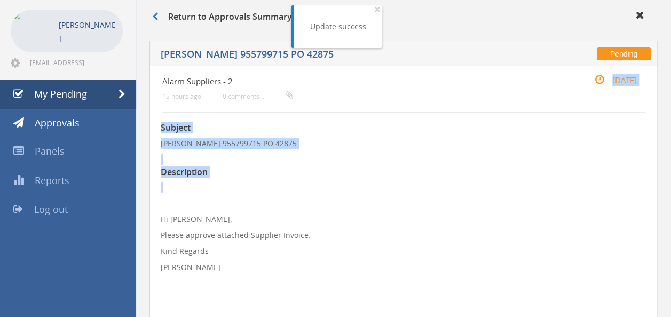
drag, startPoint x: 669, startPoint y: 96, endPoint x: 668, endPoint y: 178, distance: 82.8
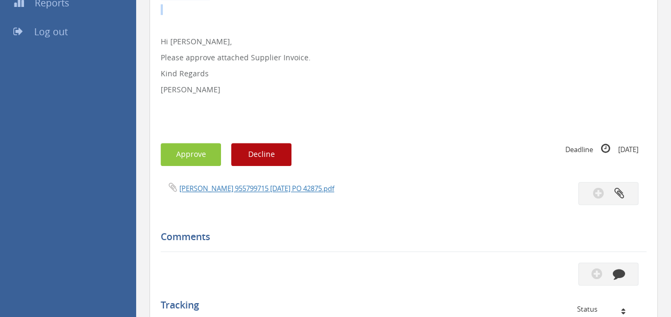
scroll to position [233, 0]
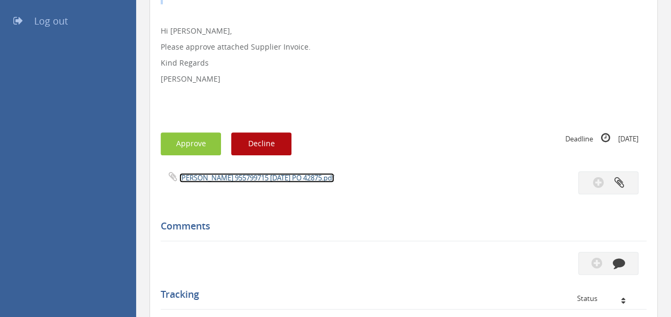
click at [236, 176] on link "[PERSON_NAME] 955799715 [DATE] PO 42875.pdf" at bounding box center [256, 178] width 155 height 10
click at [203, 134] on button "Approve" at bounding box center [191, 143] width 60 height 23
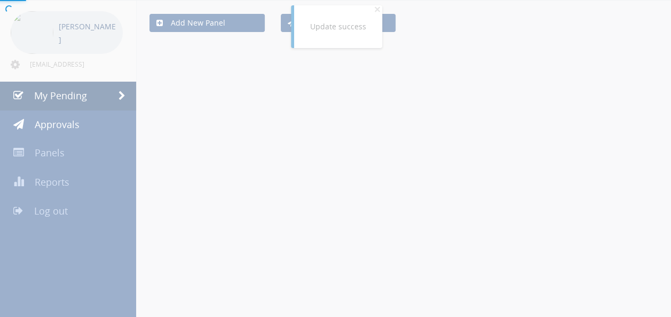
scroll to position [233, 0]
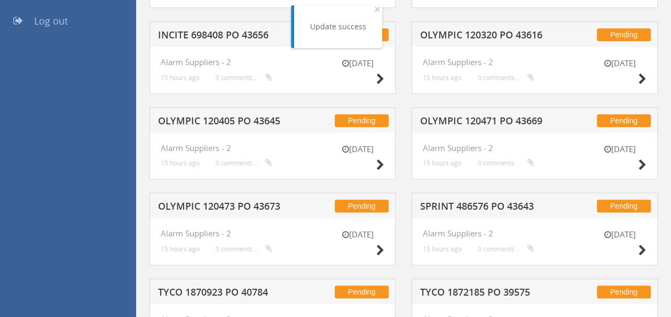
click at [452, 122] on h5 "OLYMPIC 120471 PO 43669" at bounding box center [488, 122] width 137 height 13
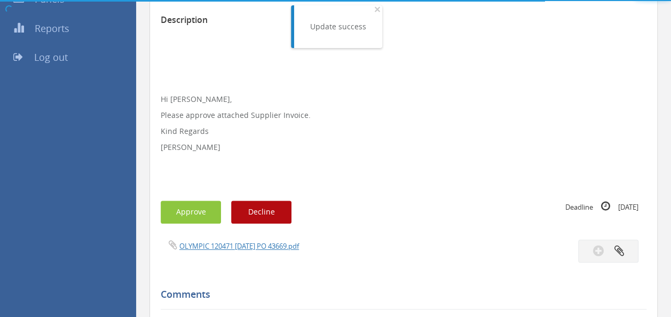
scroll to position [233, 0]
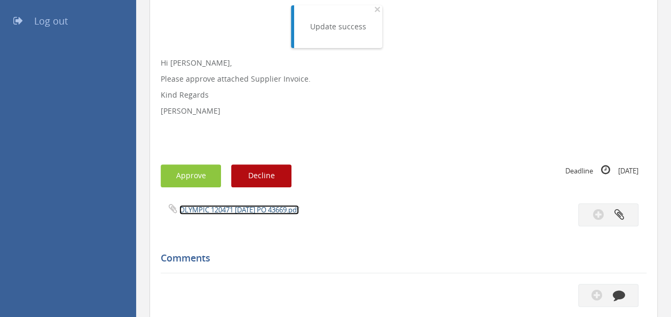
click at [221, 208] on link "OLYMPIC 120471 [DATE] PO 43669.pdf" at bounding box center [239, 210] width 120 height 10
click at [194, 158] on div "Subject OLYMPIC 120471 PO 43669 Description Hi [PERSON_NAME], Please approve at…" at bounding box center [404, 200] width 486 height 552
click at [191, 177] on button "Approve" at bounding box center [191, 176] width 60 height 23
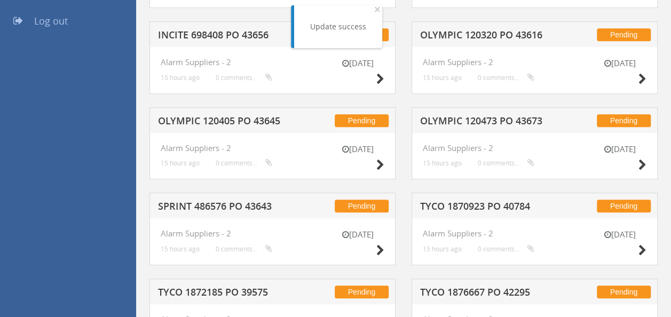
click at [210, 116] on h5 "OLYMPIC 120405 PO 43645" at bounding box center [226, 122] width 137 height 13
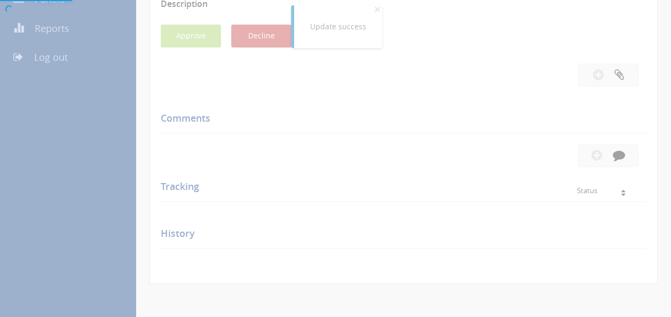
scroll to position [233, 0]
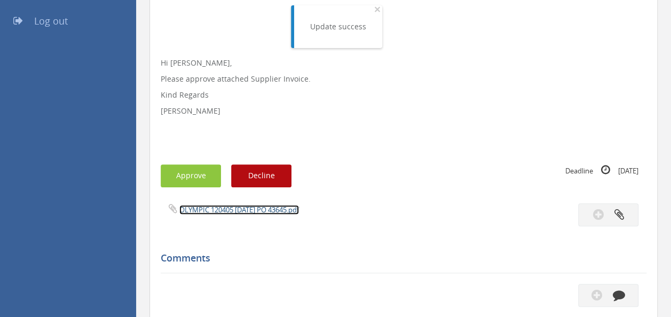
click at [223, 209] on link "OLYMPIC 120405 [DATE] PO 43645.pdf" at bounding box center [239, 210] width 120 height 10
click at [185, 170] on button "Approve" at bounding box center [191, 176] width 60 height 23
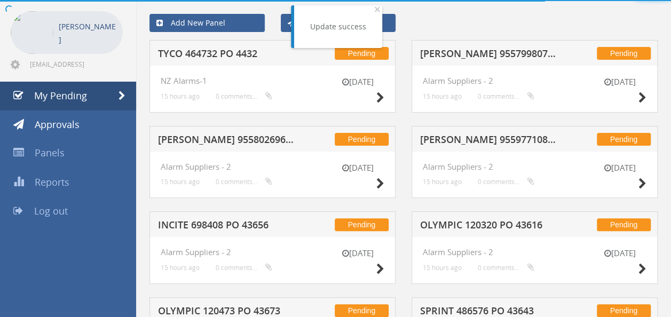
scroll to position [233, 0]
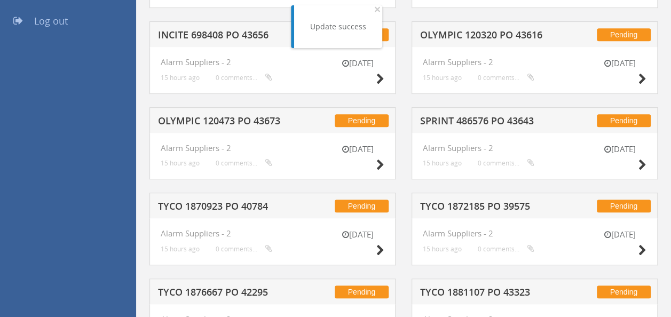
click at [479, 26] on div "Pending OLYMPIC 120320 PO 43616" at bounding box center [535, 34] width 246 height 26
click at [476, 27] on div "Pending OLYMPIC 120320 PO 43616" at bounding box center [535, 34] width 246 height 26
click at [463, 33] on h5 "OLYMPIC 120320 PO 43616" at bounding box center [488, 36] width 137 height 13
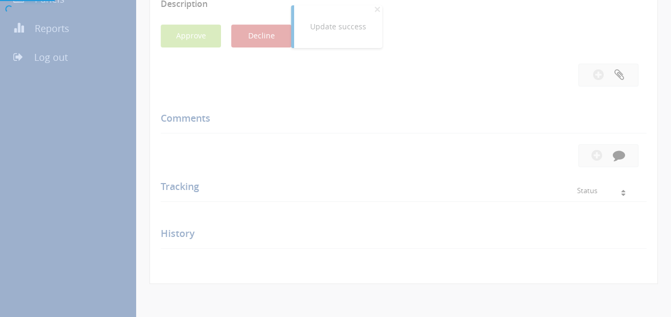
scroll to position [233, 0]
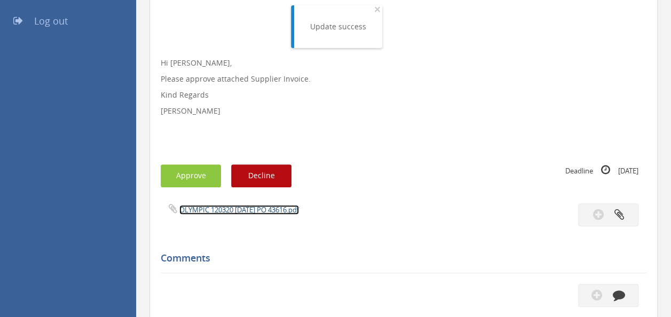
click at [230, 212] on link "OLYMPIC 120320 [DATE] PO 43616.pdf" at bounding box center [239, 210] width 120 height 10
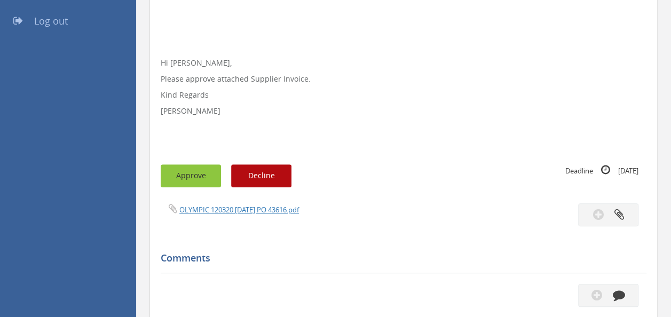
click at [193, 181] on button "Approve" at bounding box center [191, 176] width 60 height 23
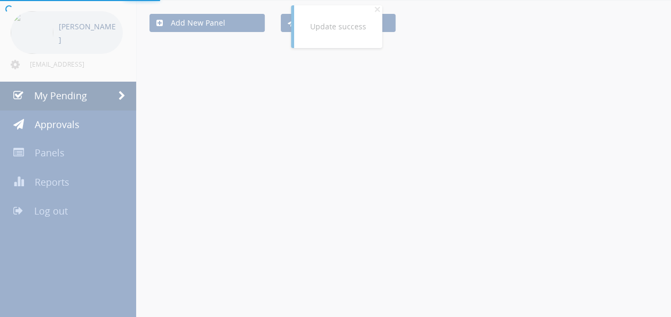
scroll to position [233, 0]
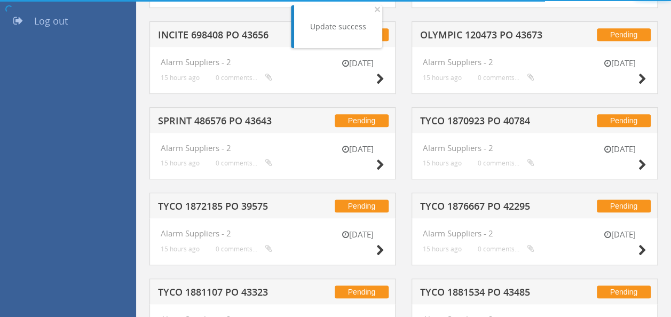
click at [487, 123] on h5 "TYCO 1870923 PO 40784" at bounding box center [488, 122] width 137 height 13
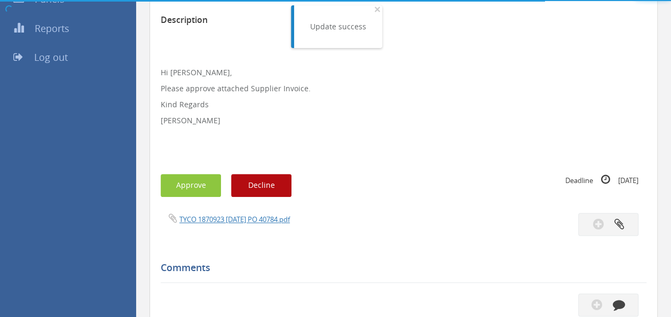
scroll to position [233, 0]
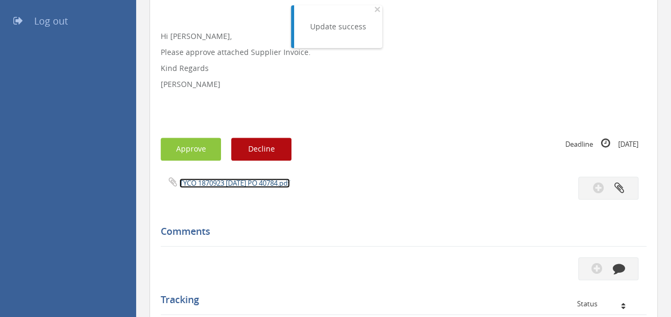
click at [255, 184] on link "TYCO 1870923 [DATE] PO 40784.pdf" at bounding box center [234, 183] width 111 height 10
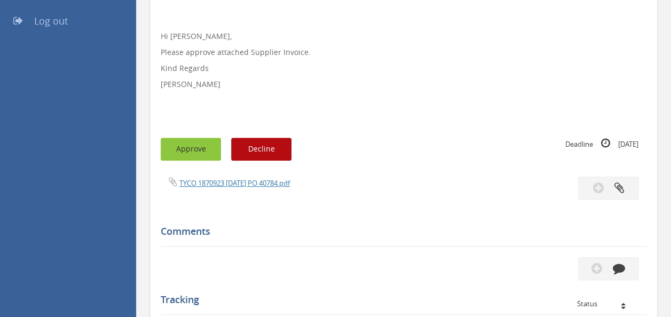
click at [199, 147] on button "Approve" at bounding box center [191, 149] width 60 height 23
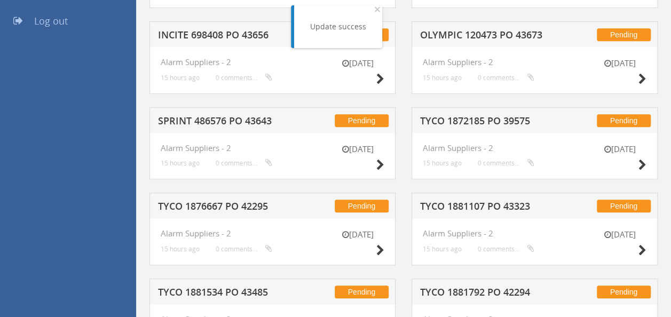
click at [230, 120] on h5 "SPRINT 486576 PO 43643" at bounding box center [226, 122] width 137 height 13
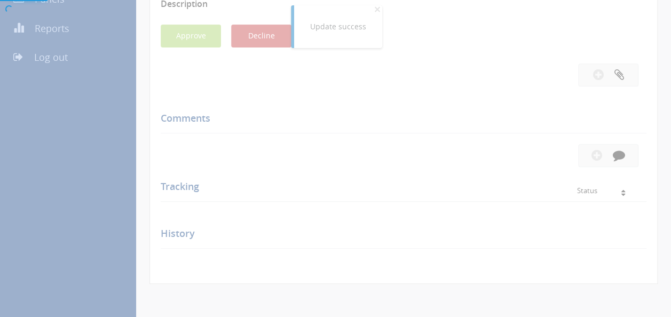
scroll to position [233, 0]
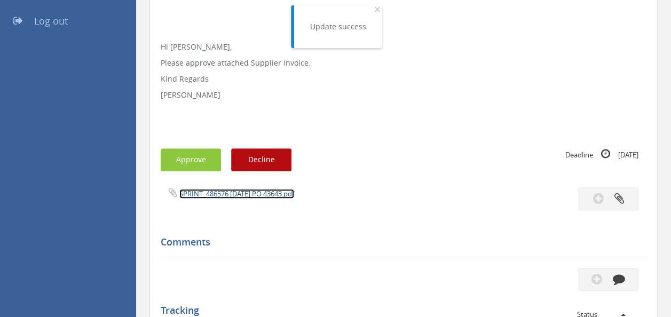
click at [253, 191] on link "SPRINT_486576 [DATE] PO 43643.pdf" at bounding box center [236, 194] width 115 height 10
click at [183, 171] on div "Subject SPRINT 486576 PO 43643 Description Hi [PERSON_NAME], Please approve att…" at bounding box center [404, 192] width 486 height 536
click at [196, 161] on button "Approve" at bounding box center [191, 160] width 60 height 23
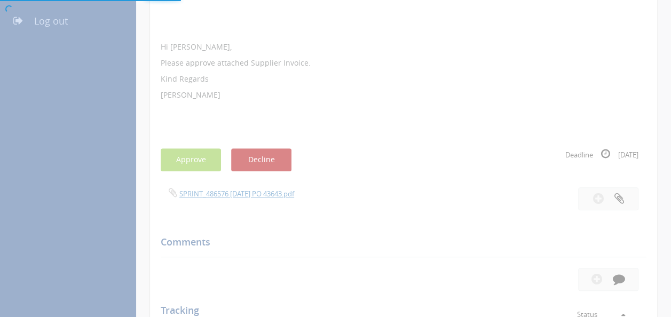
scroll to position [43, 0]
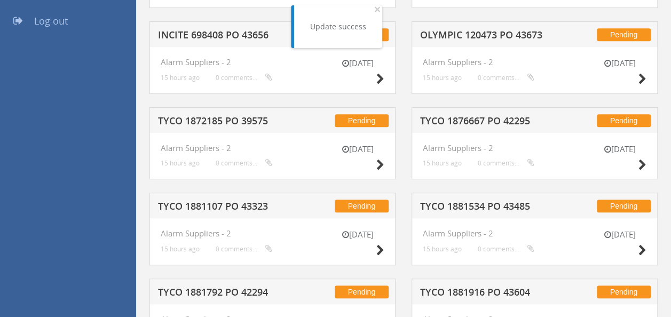
click at [223, 38] on h5 "INCITE 698408 PO 43656" at bounding box center [226, 36] width 137 height 13
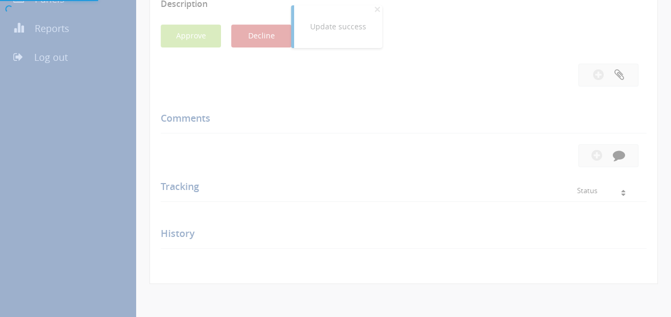
scroll to position [233, 0]
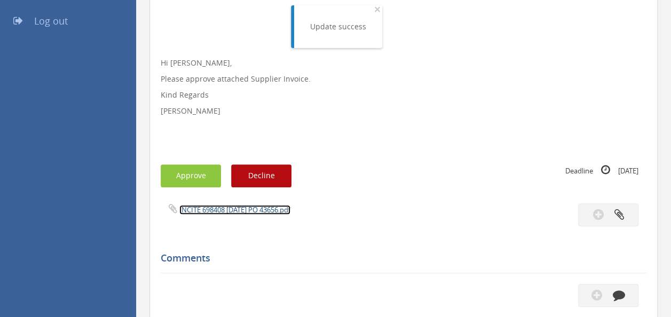
click at [218, 209] on link "INCITE 698408 [DATE] PO 43656.pdf" at bounding box center [234, 210] width 111 height 10
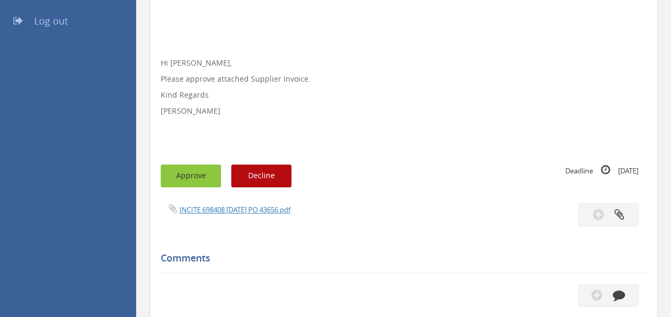
click at [183, 175] on button "Approve" at bounding box center [191, 176] width 60 height 23
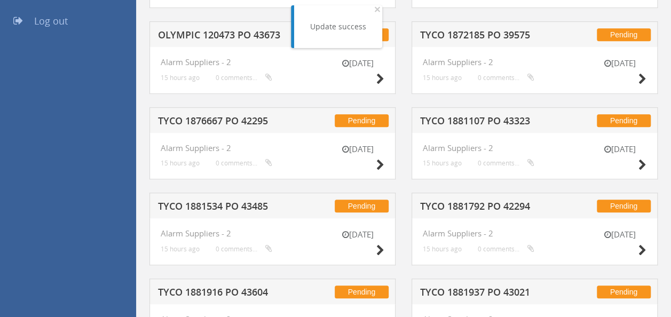
click at [228, 127] on h5 "TYCO 1876667 PO 42295" at bounding box center [226, 122] width 137 height 13
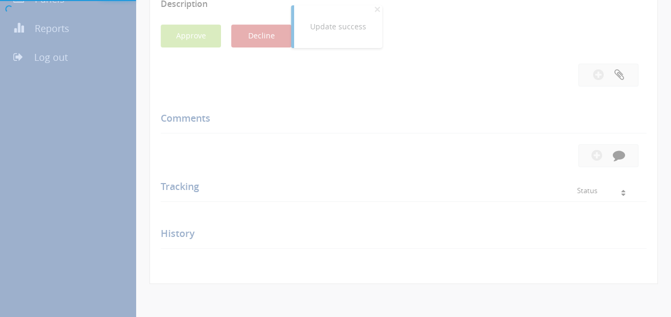
scroll to position [233, 0]
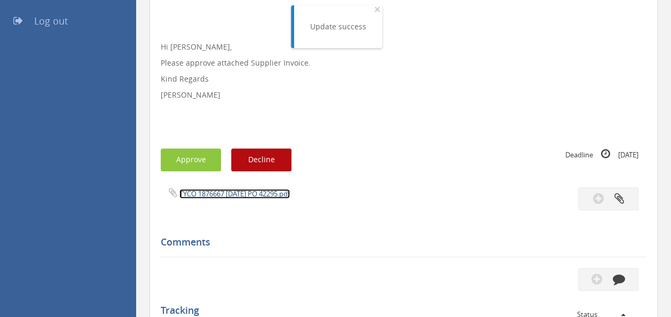
click at [233, 198] on link "TYCO 1876667 [DATE] PO 42295.pdf" at bounding box center [234, 194] width 111 height 10
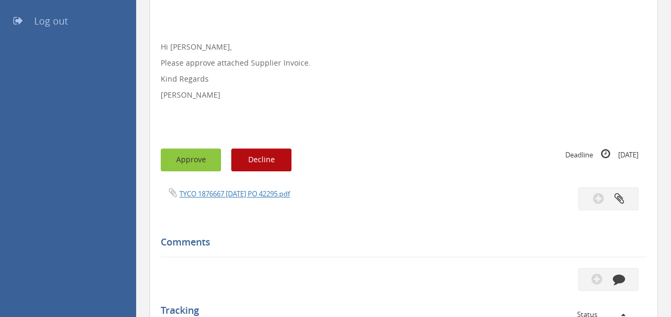
click at [190, 161] on button "Approve" at bounding box center [191, 160] width 60 height 23
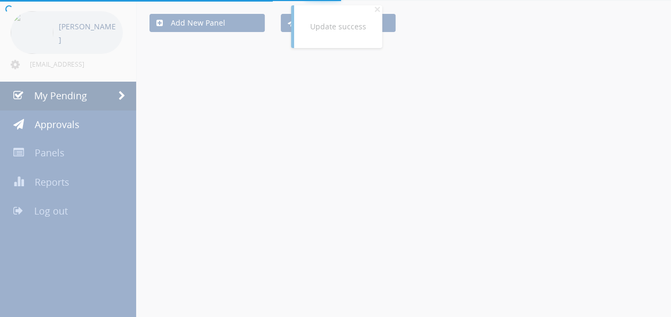
scroll to position [233, 0]
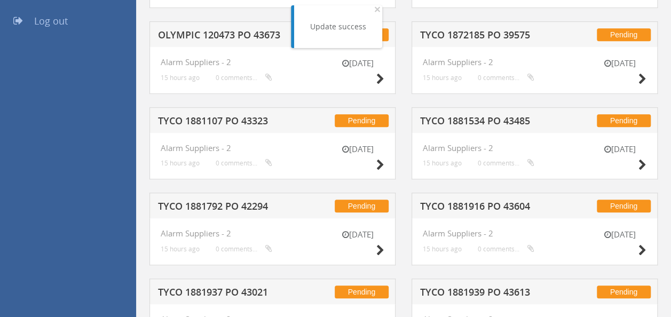
click at [450, 121] on h5 "TYCO 1881534 PO 43485" at bounding box center [488, 122] width 137 height 13
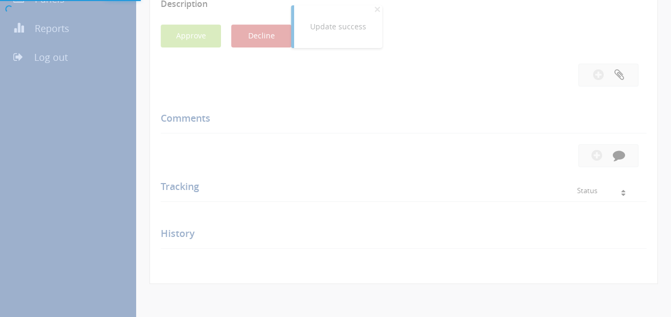
scroll to position [233, 0]
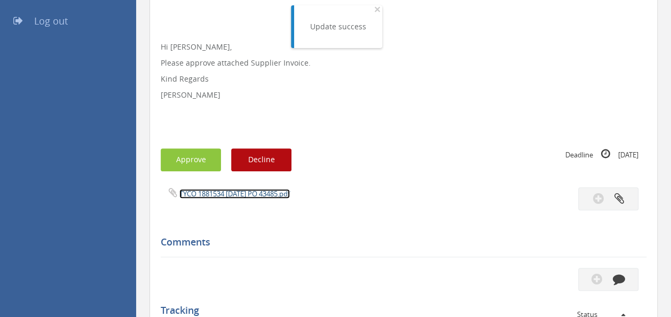
click at [224, 194] on link "TYCO 1881534 [DATE] PO 43485.pdf" at bounding box center [234, 194] width 111 height 10
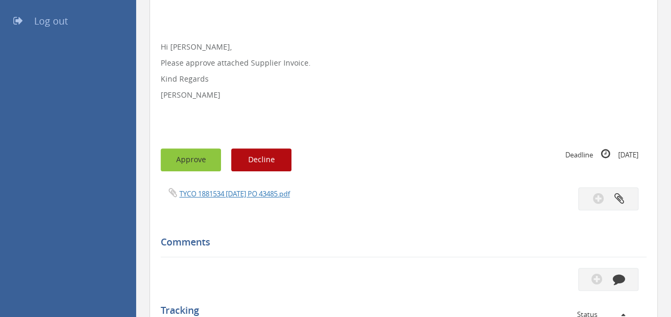
click at [184, 163] on button "Approve" at bounding box center [191, 160] width 60 height 23
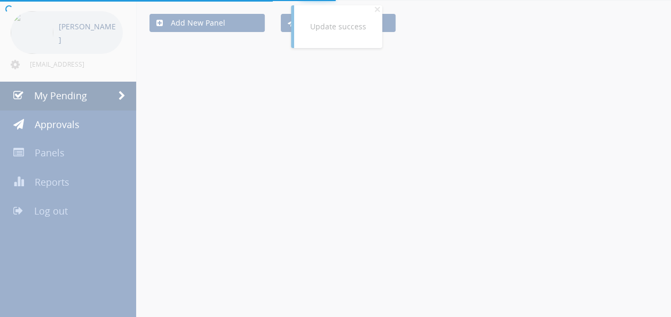
scroll to position [233, 0]
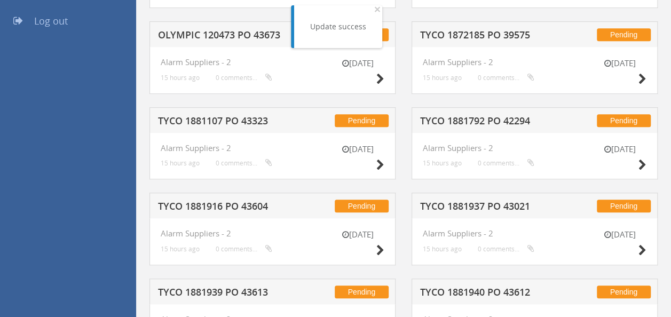
click at [248, 126] on h5 "TYCO 1881107 PO 43323" at bounding box center [226, 122] width 137 height 13
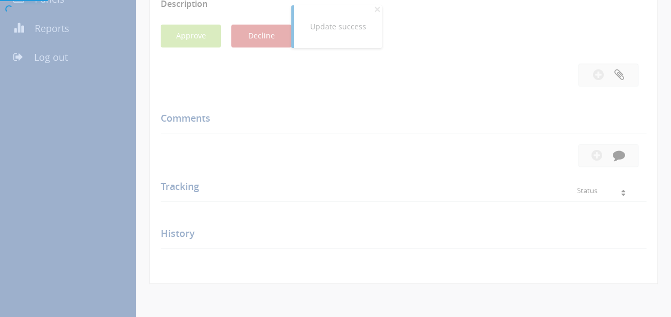
scroll to position [233, 0]
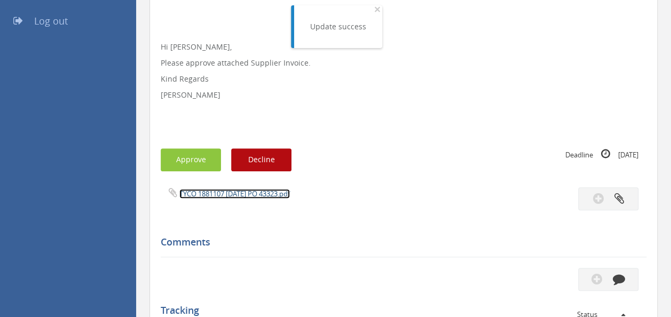
click at [219, 191] on link "TYCO 1881107 [DATE] PO 43323.pdf" at bounding box center [234, 194] width 111 height 10
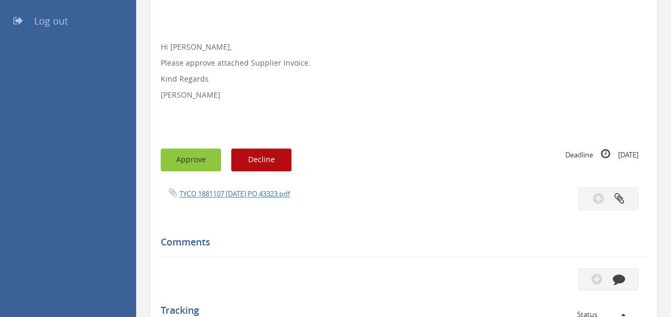
click at [182, 161] on button "Approve" at bounding box center [191, 160] width 60 height 23
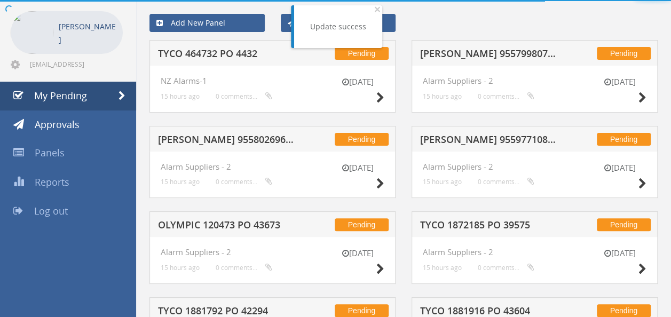
scroll to position [233, 0]
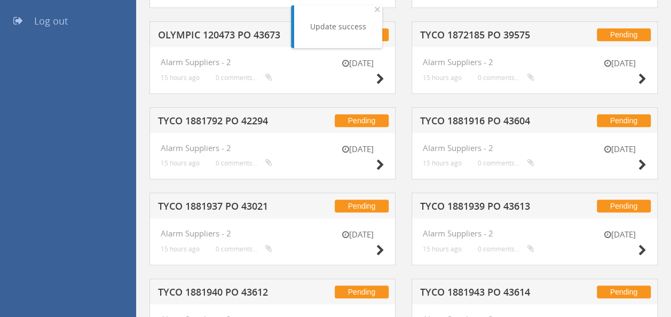
click at [237, 124] on h5 "TYCO 1881792 PO 42294" at bounding box center [226, 122] width 137 height 13
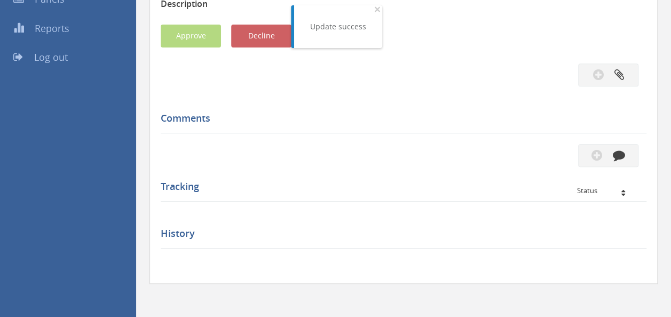
scroll to position [233, 0]
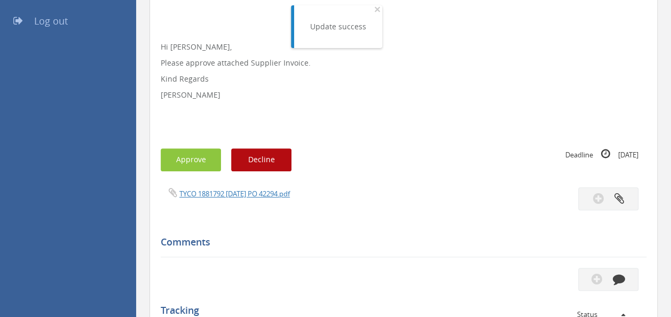
click at [247, 187] on div "TYCO 1881792 [DATE] PO 42294.pdf" at bounding box center [278, 193] width 251 height 12
click at [229, 196] on link "TYCO 1881792 [DATE] PO 42294.pdf" at bounding box center [234, 194] width 111 height 10
click at [182, 162] on button "Approve" at bounding box center [191, 160] width 60 height 23
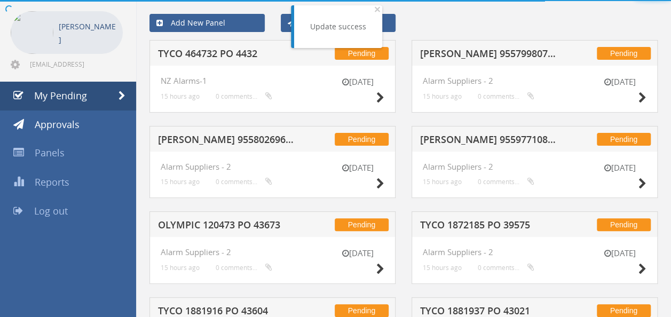
scroll to position [233, 0]
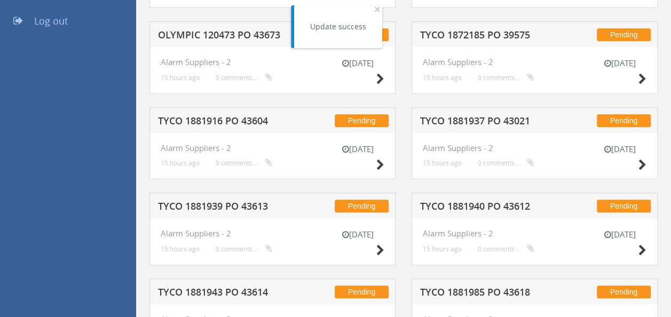
click at [467, 112] on div "Pending TYCO 1881937 PO 43021" at bounding box center [535, 120] width 246 height 26
click at [459, 116] on h5 "TYCO 1881937 PO 43021" at bounding box center [488, 122] width 137 height 13
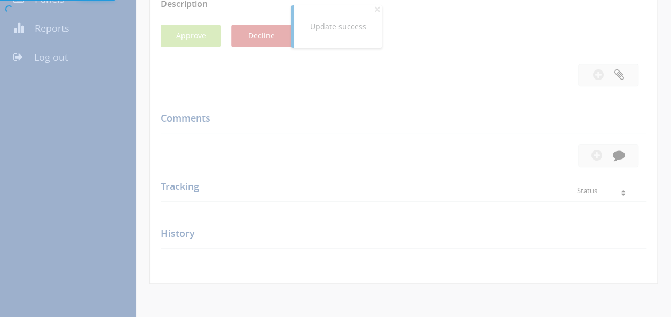
scroll to position [233, 0]
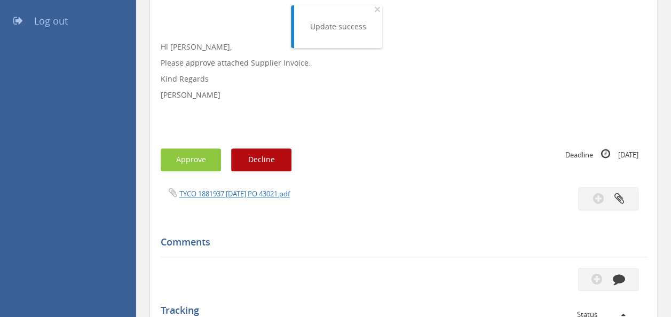
click at [237, 186] on div "Subject TYCO 1881937 PO 43021 Description Hi [PERSON_NAME], Please approve atta…" at bounding box center [404, 192] width 486 height 536
click at [230, 189] on link "TYCO 1881937 [DATE] PO 43021.pdf" at bounding box center [234, 194] width 111 height 10
click at [181, 158] on button "Approve" at bounding box center [191, 160] width 60 height 23
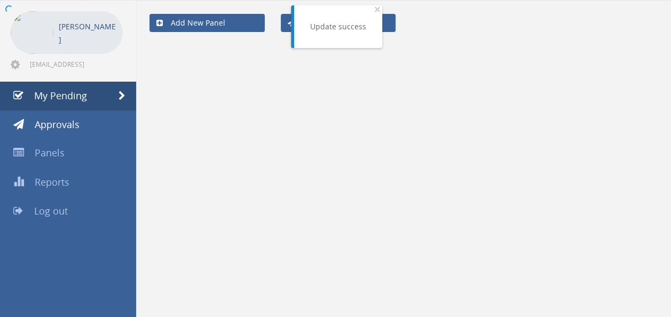
scroll to position [233, 0]
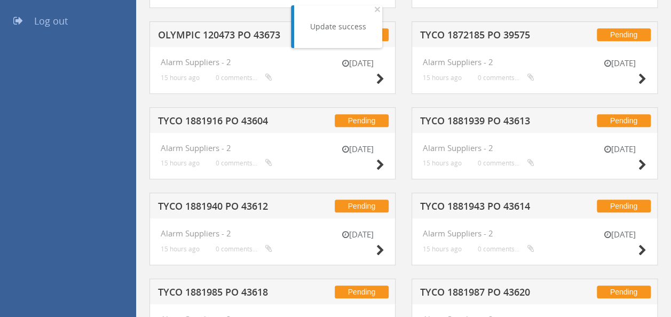
click at [493, 34] on h5 "TYCO 1872185 PO 39575" at bounding box center [488, 36] width 137 height 13
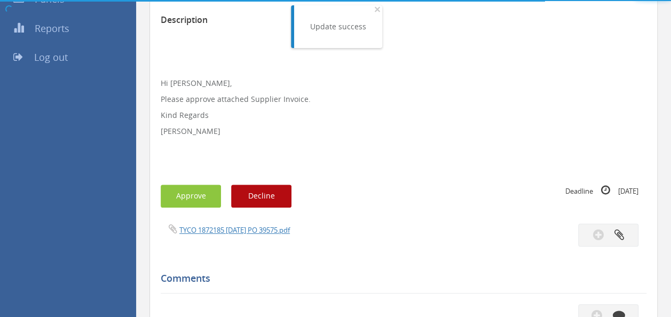
scroll to position [233, 0]
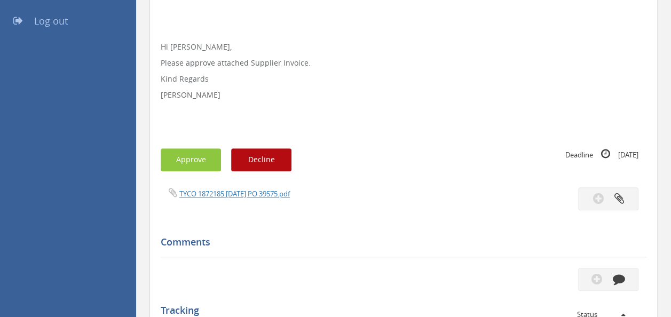
click at [262, 187] on div "TYCO 1872185 [DATE] PO 39575.pdf" at bounding box center [278, 193] width 251 height 12
click at [250, 192] on link "TYCO 1872185 [DATE] PO 39575.pdf" at bounding box center [234, 194] width 111 height 10
click at [198, 149] on button "Approve" at bounding box center [191, 160] width 60 height 23
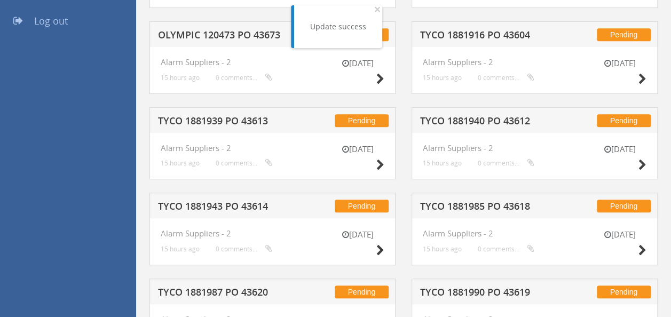
click at [480, 116] on h5 "TYCO 1881940 PO 43612" at bounding box center [488, 122] width 137 height 13
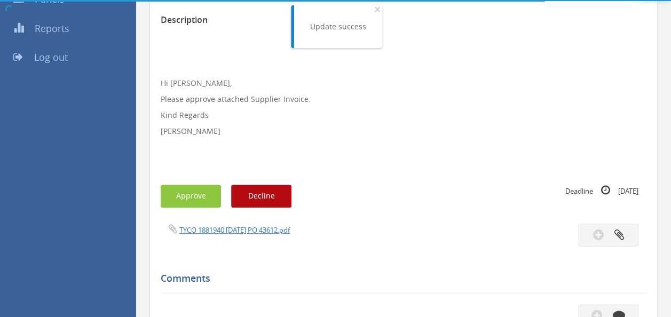
scroll to position [233, 0]
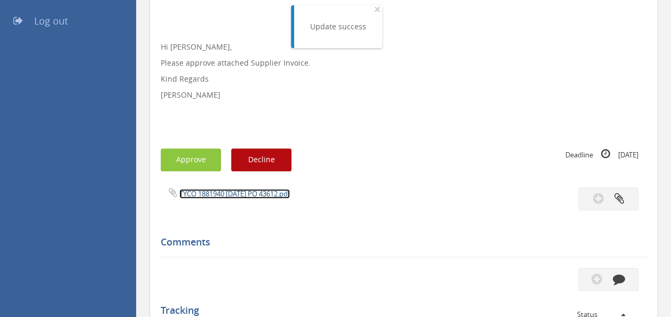
click at [225, 193] on link "TYCO 1881940 [DATE] PO 43612.pdf" at bounding box center [234, 194] width 111 height 10
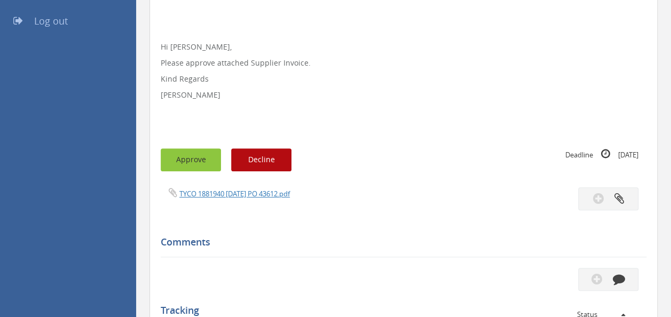
click at [191, 161] on button "Approve" at bounding box center [191, 160] width 60 height 23
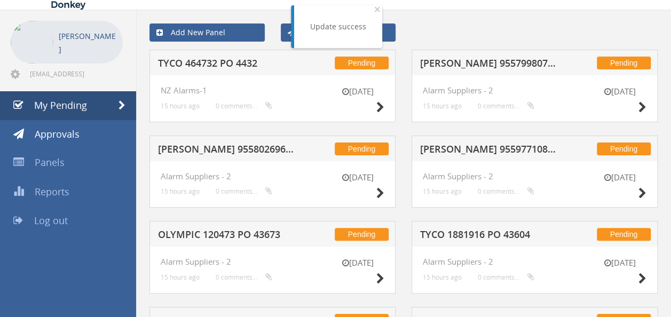
scroll to position [32, 0]
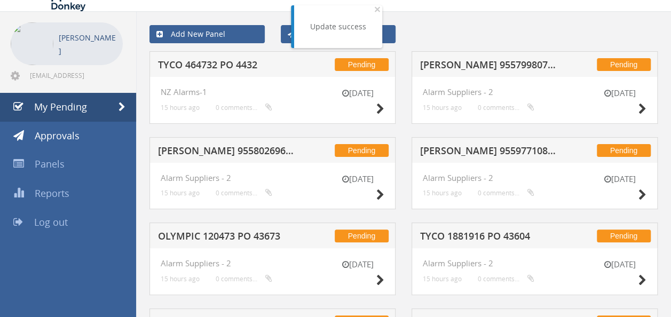
click at [495, 62] on h5 "[PERSON_NAME] 955799807 PO 42872" at bounding box center [488, 66] width 137 height 13
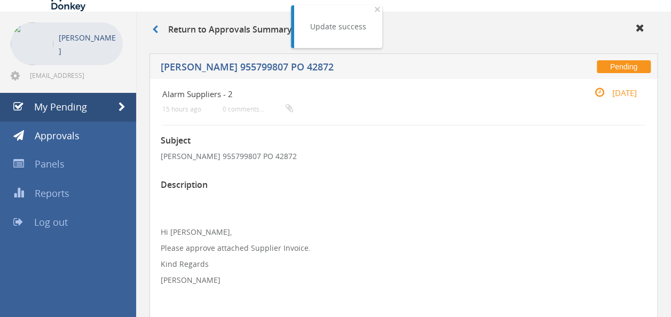
scroll to position [269, 0]
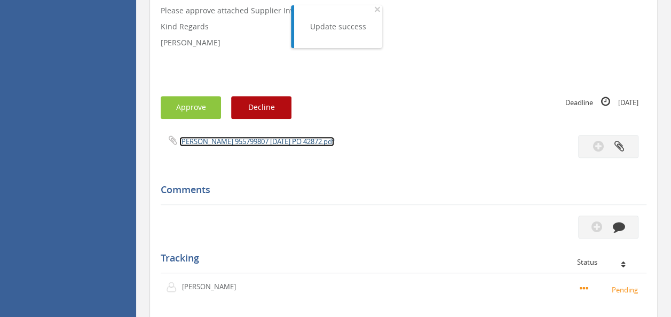
click at [203, 145] on link "[PERSON_NAME] 955799807 [DATE] PO 42872.pdf" at bounding box center [256, 142] width 155 height 10
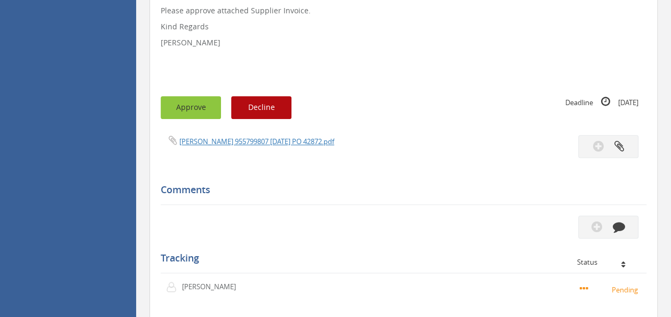
click at [187, 112] on button "Approve" at bounding box center [191, 107] width 60 height 23
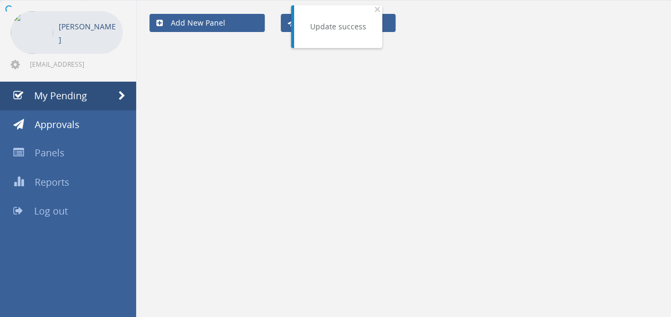
scroll to position [269, 0]
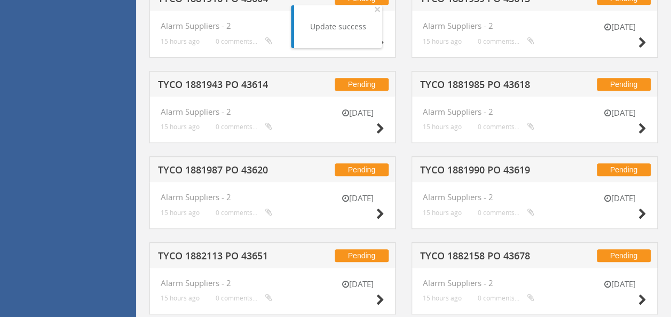
click at [495, 81] on h5 "TYCO 1881985 PO 43618" at bounding box center [488, 86] width 137 height 13
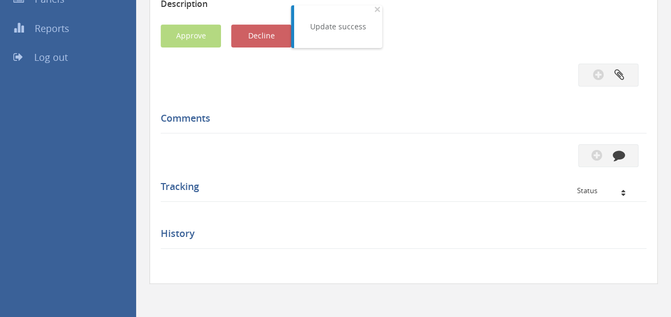
scroll to position [269, 0]
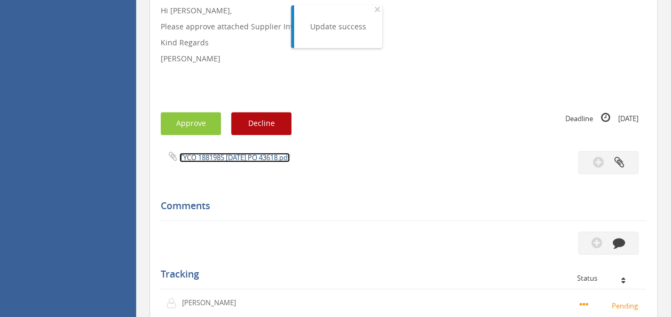
click at [229, 162] on link "TYCO 1881985 [DATE] PO 43618.pdf" at bounding box center [234, 158] width 111 height 10
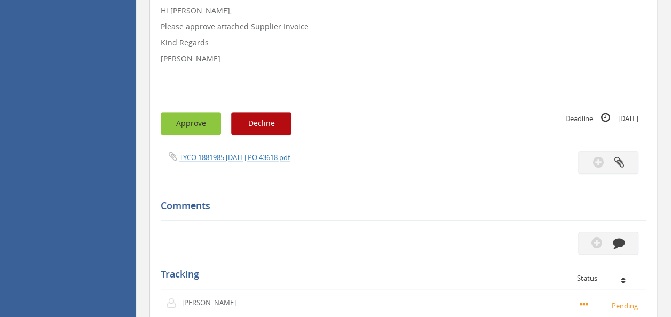
click at [202, 126] on button "Approve" at bounding box center [191, 123] width 60 height 23
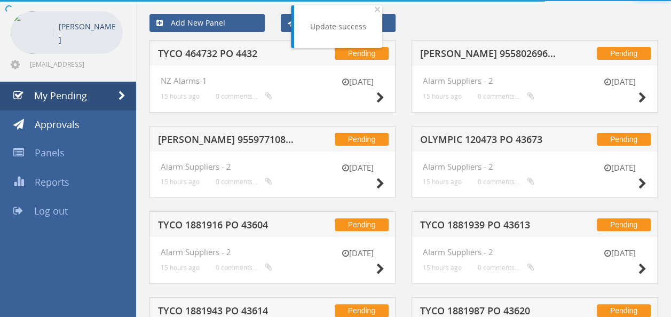
scroll to position [269, 0]
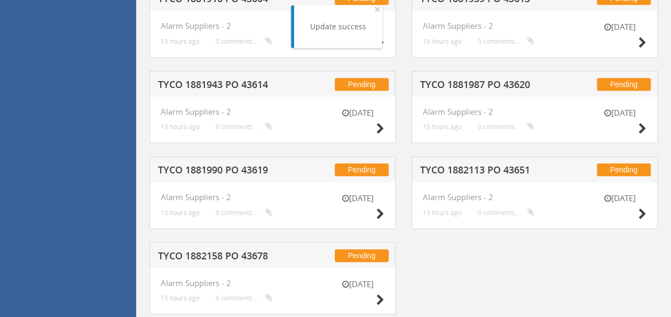
click at [455, 80] on h5 "TYCO 1881987 PO 43620" at bounding box center [488, 86] width 137 height 13
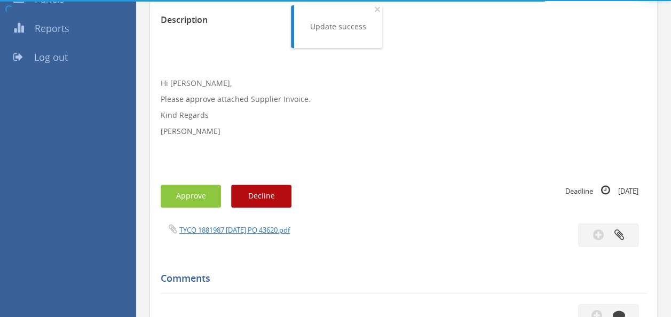
scroll to position [269, 0]
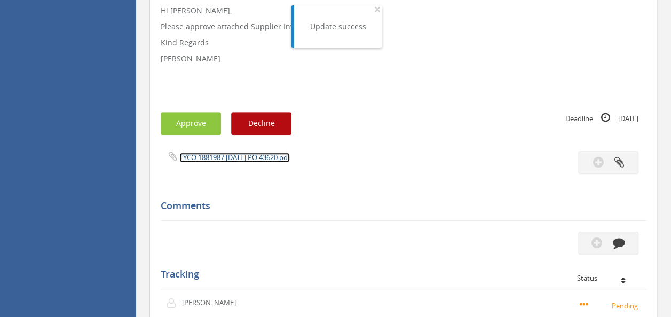
click at [268, 160] on link "TYCO 1881987 [DATE] PO 43620.pdf" at bounding box center [234, 158] width 111 height 10
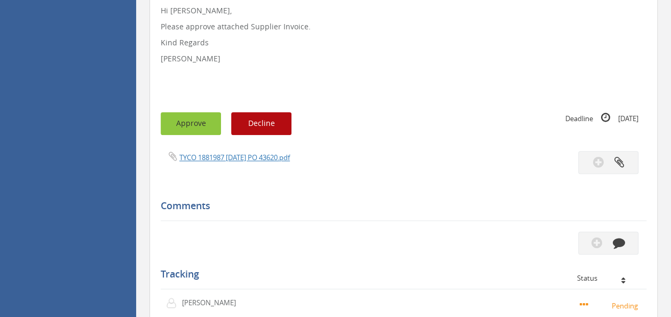
click at [188, 127] on button "Approve" at bounding box center [191, 123] width 60 height 23
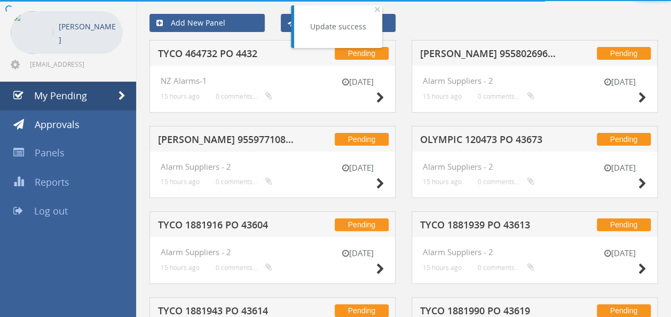
scroll to position [214, 0]
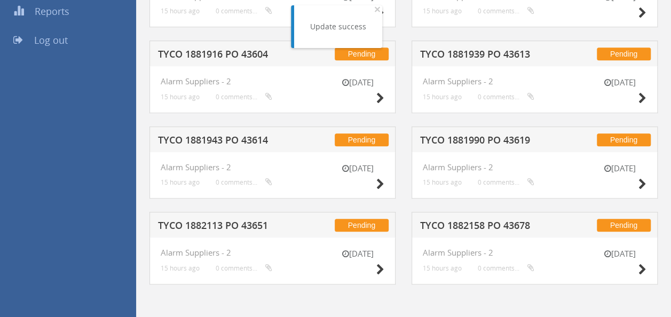
click at [487, 136] on h5 "TYCO 1881990 PO 43619" at bounding box center [488, 141] width 137 height 13
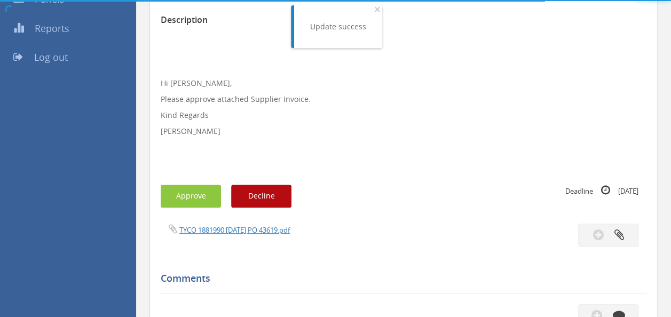
scroll to position [269, 0]
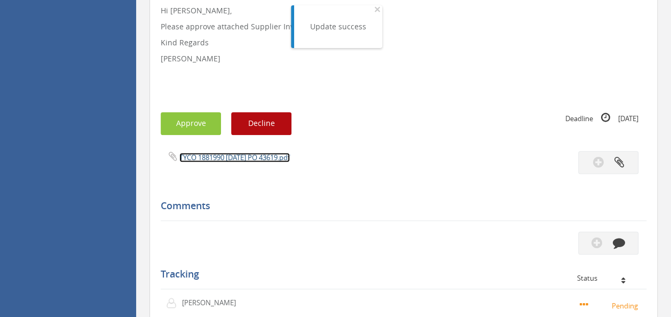
click at [254, 160] on link "TYCO 1881990 [DATE] PO 43619.pdf" at bounding box center [234, 158] width 111 height 10
click at [194, 119] on button "Approve" at bounding box center [191, 123] width 60 height 23
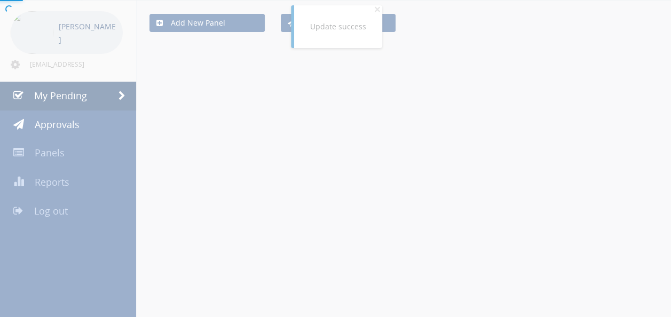
scroll to position [214, 0]
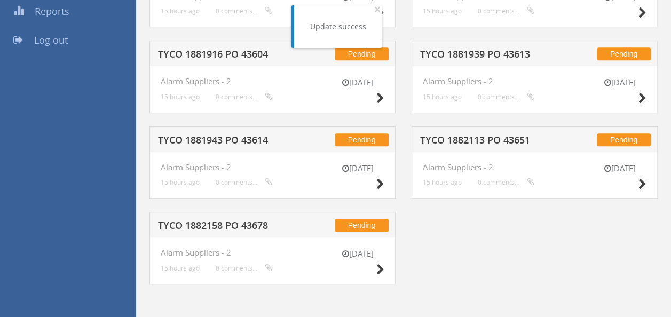
click at [464, 139] on h5 "TYCO 1882113 PO 43651" at bounding box center [488, 141] width 137 height 13
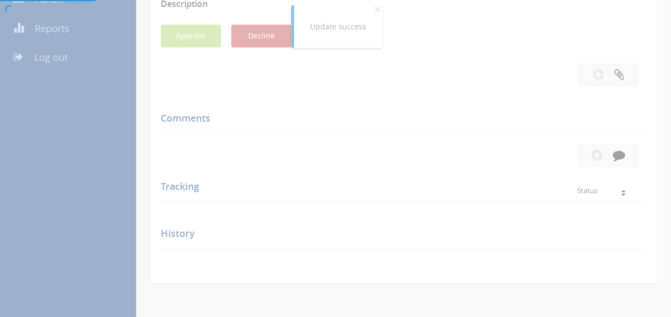
scroll to position [269, 0]
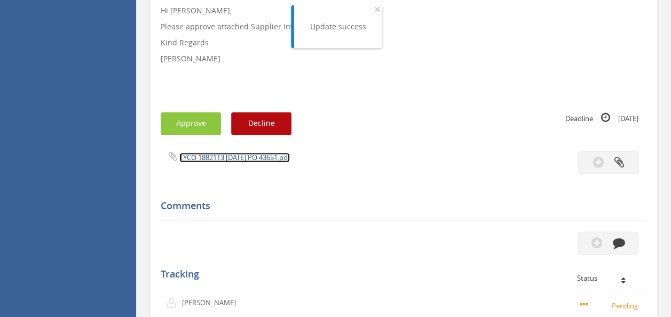
click at [253, 157] on link "TYCO 1882113 [DATE] PO 43651.pdf" at bounding box center [234, 158] width 111 height 10
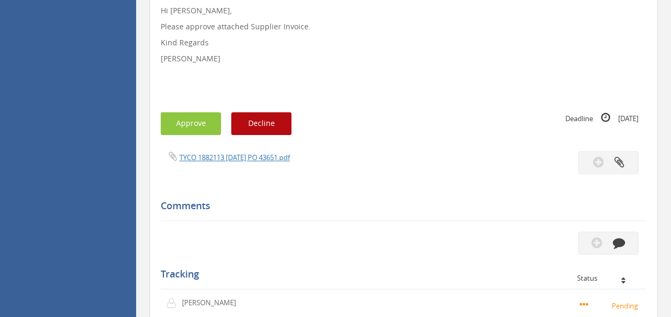
click at [189, 136] on div "Subject TYCO 1882113 PO 43651 Description Hi [PERSON_NAME], Please approve atta…" at bounding box center [404, 156] width 486 height 536
click at [190, 127] on button "Approve" at bounding box center [191, 123] width 60 height 23
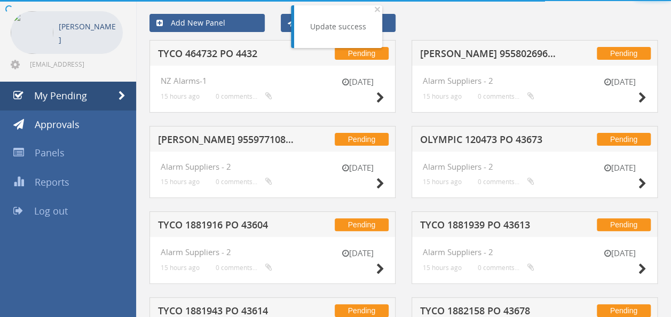
scroll to position [128, 0]
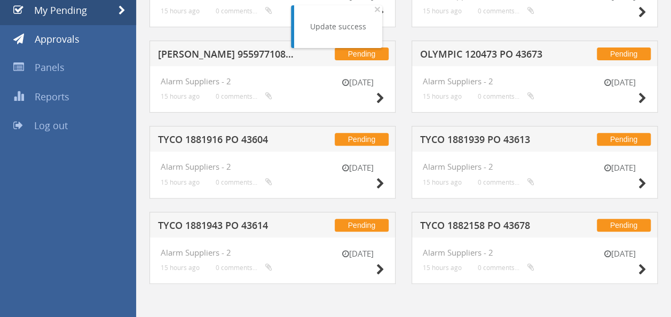
click at [455, 145] on h5 "TYCO 1881939 PO 43613" at bounding box center [488, 141] width 137 height 13
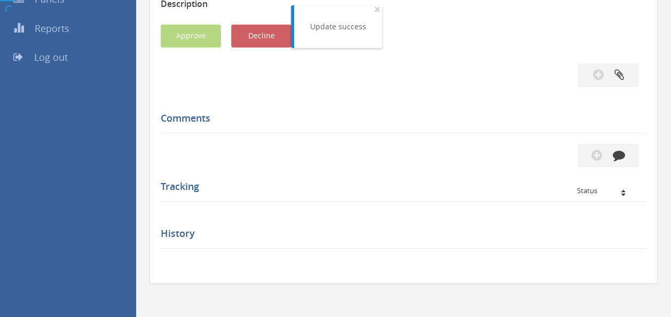
scroll to position [269, 0]
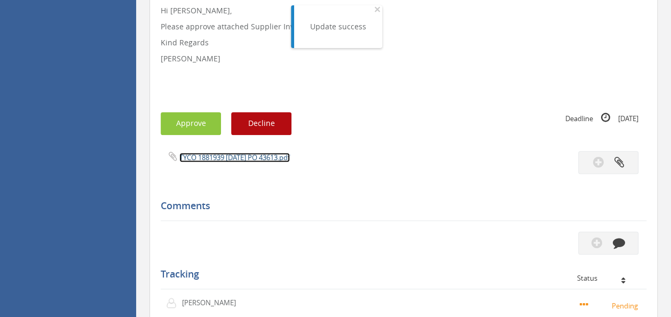
click at [223, 159] on link "TYCO 1881939 [DATE] PO 43613.pdf" at bounding box center [234, 158] width 111 height 10
click at [185, 121] on button "Approve" at bounding box center [191, 123] width 60 height 23
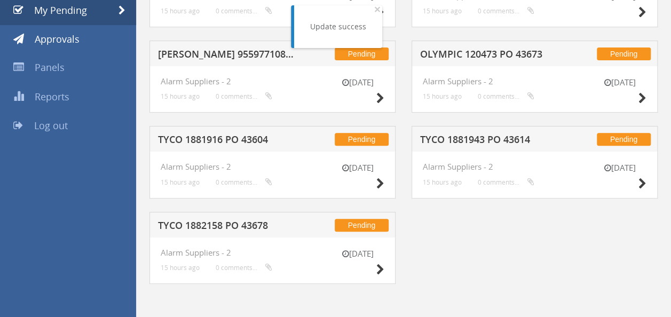
click at [244, 136] on h5 "TYCO 1881916 PO 43604" at bounding box center [226, 141] width 137 height 13
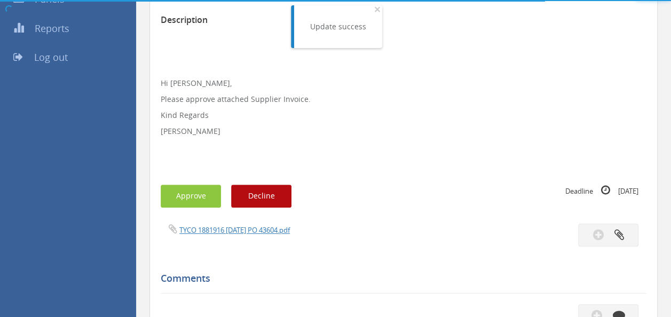
scroll to position [269, 0]
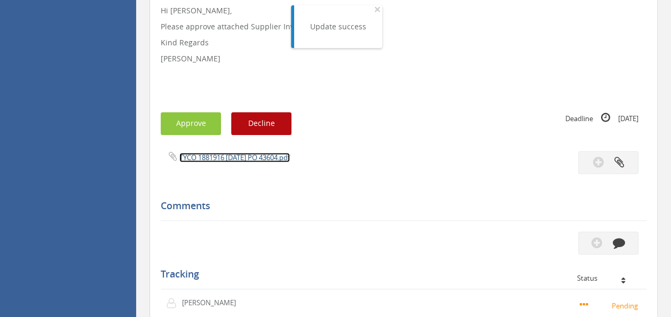
click at [214, 157] on link "TYCO 1881916 [DATE] PO 43604.pdf" at bounding box center [234, 158] width 111 height 10
click at [184, 121] on button "Approve" at bounding box center [191, 123] width 60 height 23
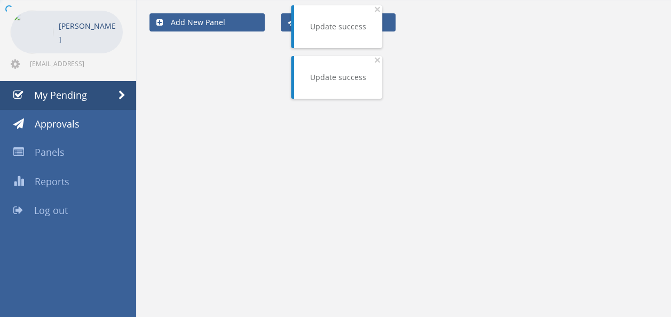
scroll to position [43, 0]
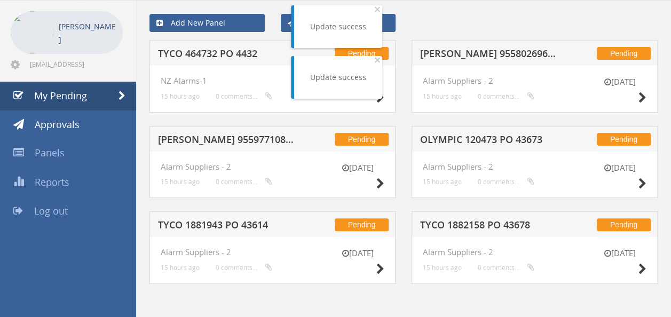
click at [224, 135] on h5 "[PERSON_NAME] 955977108 PO 43649" at bounding box center [226, 141] width 137 height 13
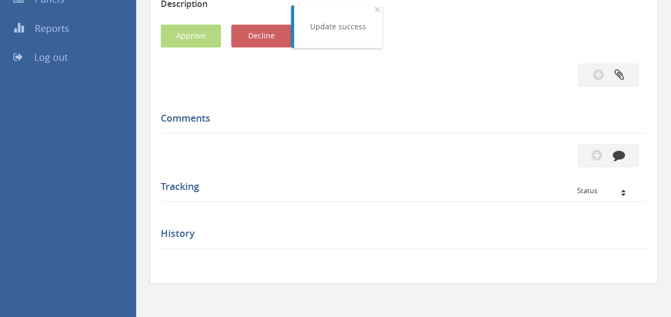
scroll to position [269, 0]
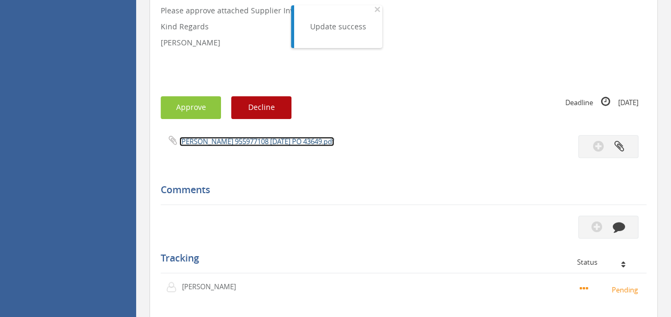
click at [262, 141] on link "[PERSON_NAME] 955977108 [DATE] PO 43649.pdf" at bounding box center [256, 142] width 155 height 10
click at [186, 106] on button "Approve" at bounding box center [191, 107] width 60 height 23
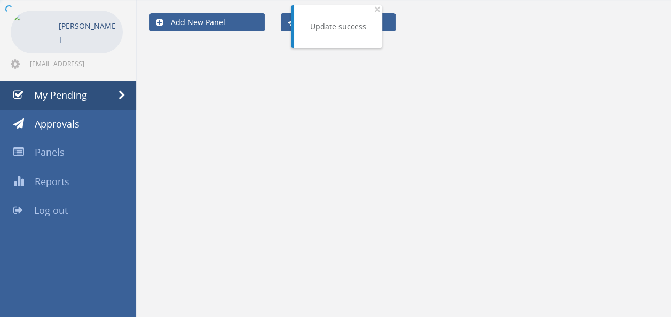
scroll to position [43, 0]
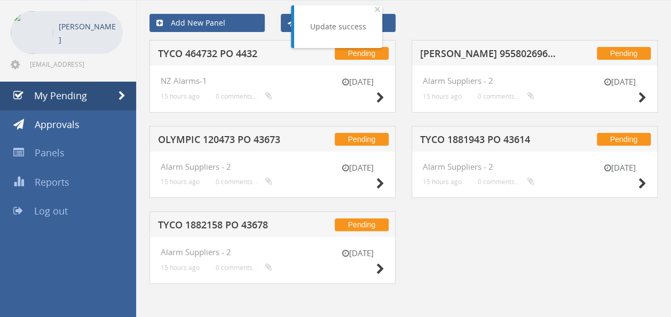
click at [226, 53] on h5 "TYCO 464732 PO 4432" at bounding box center [226, 55] width 137 height 13
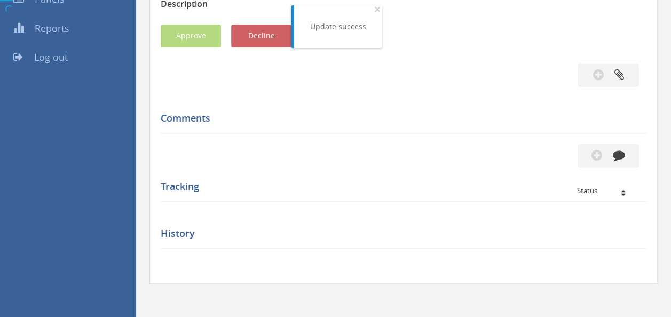
scroll to position [269, 0]
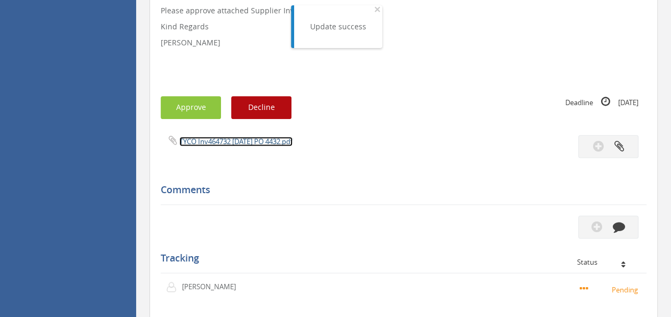
click at [223, 138] on link "TYCO Inv464732 [DATE] PO 4432.pdf" at bounding box center [235, 142] width 113 height 10
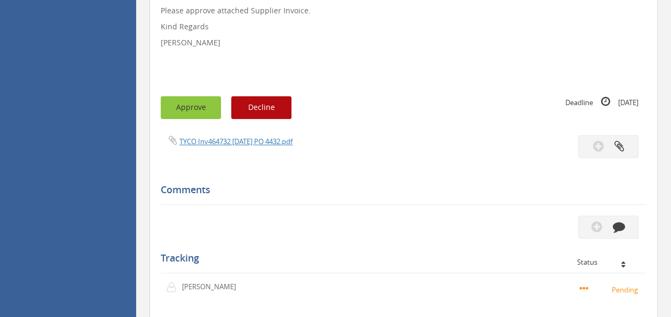
click at [197, 101] on button "Approve" at bounding box center [191, 107] width 60 height 23
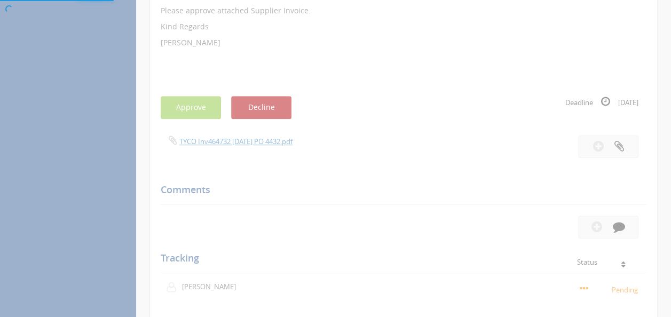
scroll to position [43, 0]
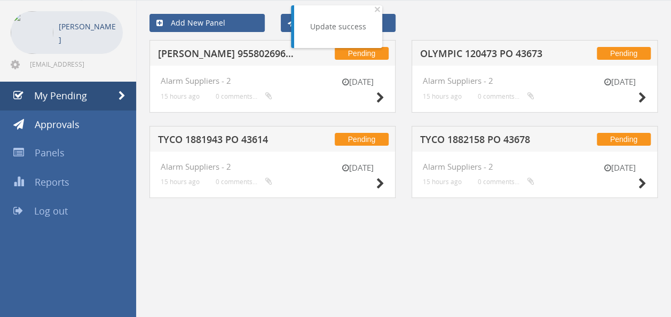
click at [501, 141] on h5 "TYCO 1882158 PO 43678" at bounding box center [488, 141] width 137 height 13
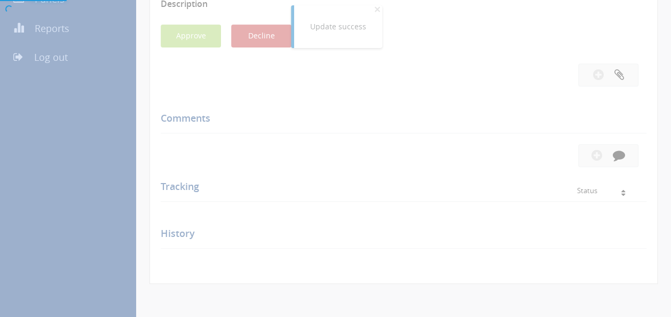
scroll to position [269, 0]
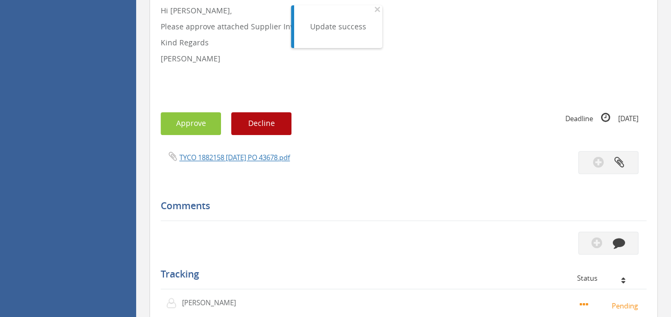
click at [233, 151] on div "TYCO 1882158 [DATE] PO 43678.pdf" at bounding box center [278, 157] width 251 height 12
click at [228, 153] on link "TYCO 1882158 [DATE] PO 43678.pdf" at bounding box center [234, 158] width 111 height 10
click at [189, 125] on button "Approve" at bounding box center [191, 123] width 60 height 23
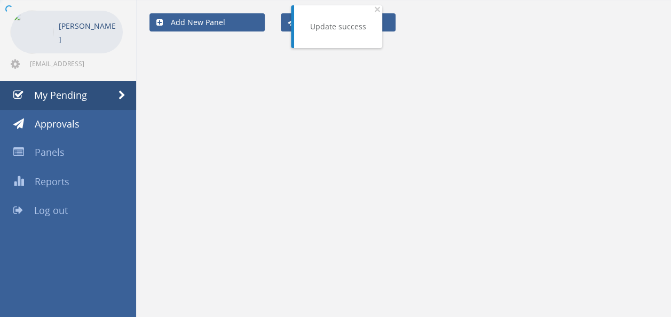
scroll to position [43, 0]
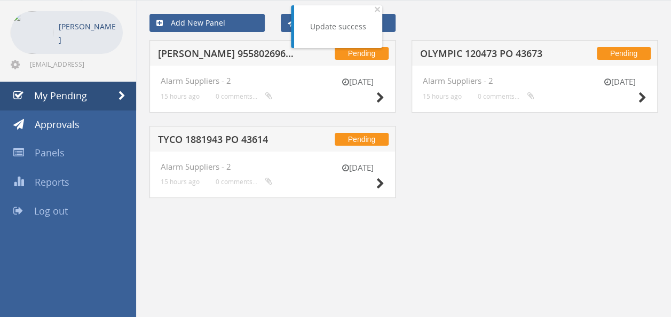
click at [505, 57] on h5 "OLYMPIC 120473 PO 43673" at bounding box center [488, 55] width 137 height 13
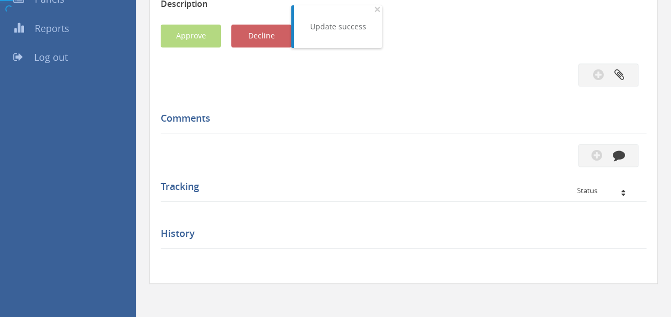
scroll to position [269, 0]
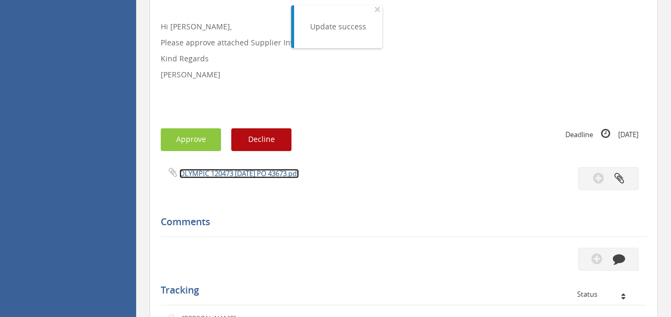
click at [233, 169] on link "OLYMPIC 120473 [DATE] PO 43673.pdf" at bounding box center [239, 174] width 120 height 10
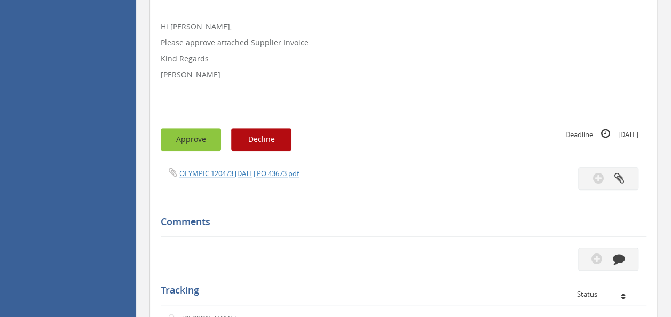
click at [207, 144] on button "Approve" at bounding box center [191, 139] width 60 height 23
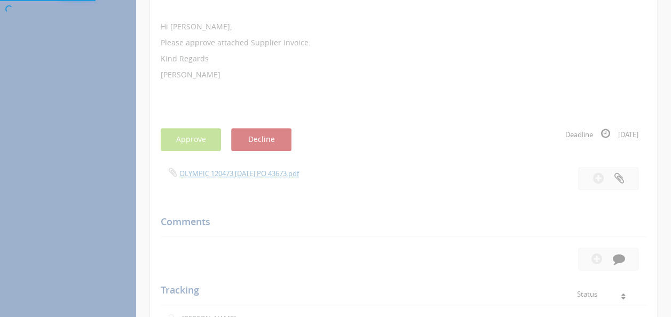
scroll to position [43, 0]
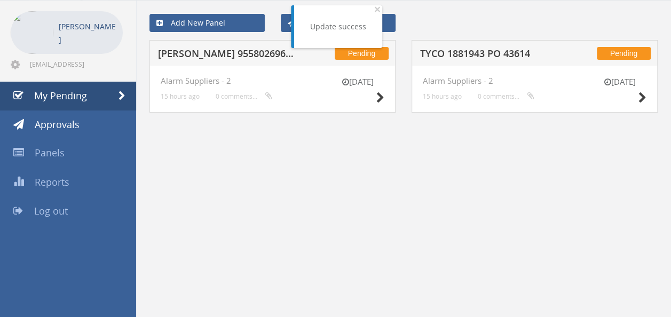
click at [254, 54] on h5 "[PERSON_NAME] 955802696 PO 43241" at bounding box center [226, 55] width 137 height 13
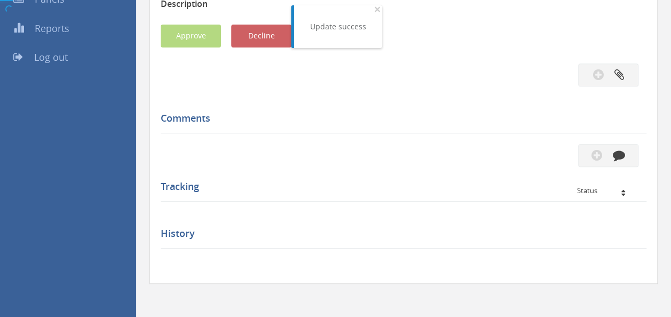
scroll to position [269, 0]
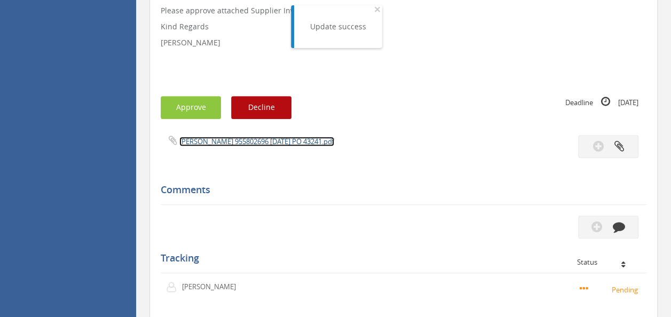
click at [224, 138] on link "[PERSON_NAME] 955802696 [DATE] PO 43241.pdf" at bounding box center [256, 142] width 155 height 10
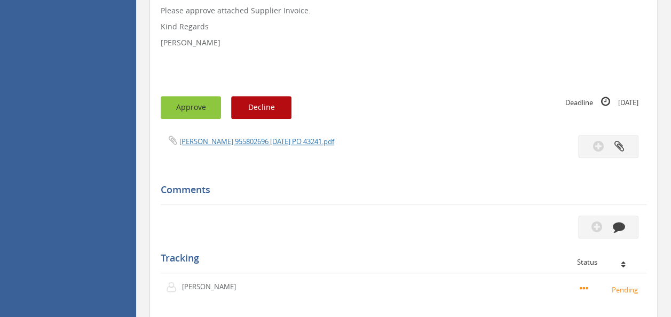
click at [176, 100] on button "Approve" at bounding box center [191, 107] width 60 height 23
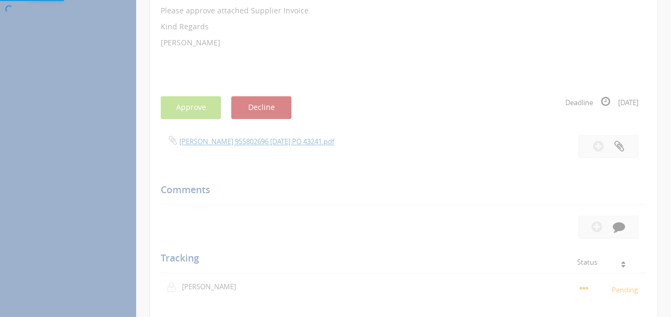
scroll to position [43, 0]
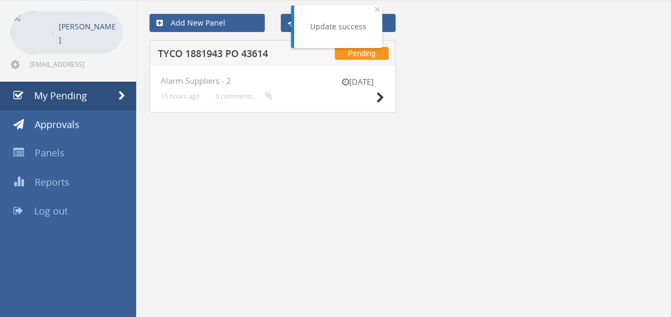
click at [240, 49] on h5 "TYCO 1881943 PO 43614" at bounding box center [226, 55] width 137 height 13
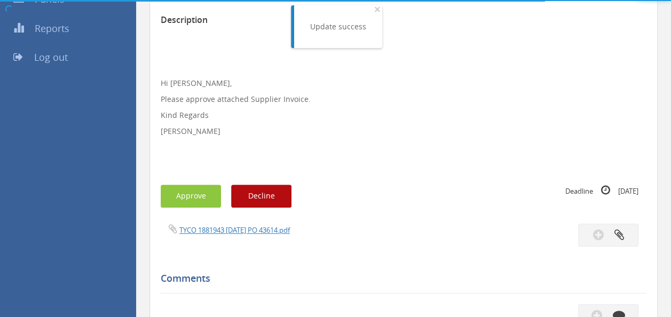
scroll to position [269, 0]
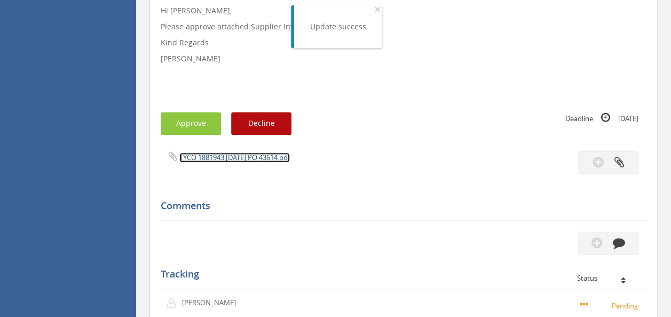
click at [228, 157] on link "TYCO 1881943 [DATE] PO 43614.pdf" at bounding box center [234, 158] width 111 height 10
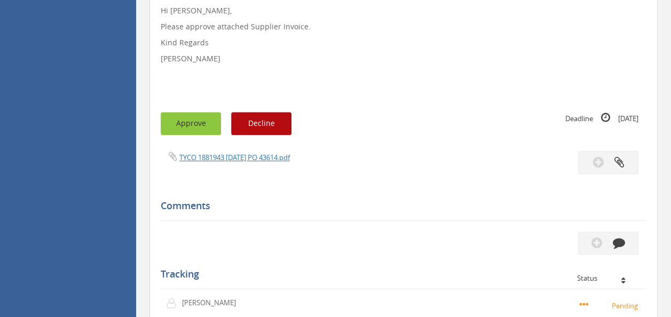
click at [193, 115] on button "Approve" at bounding box center [191, 123] width 60 height 23
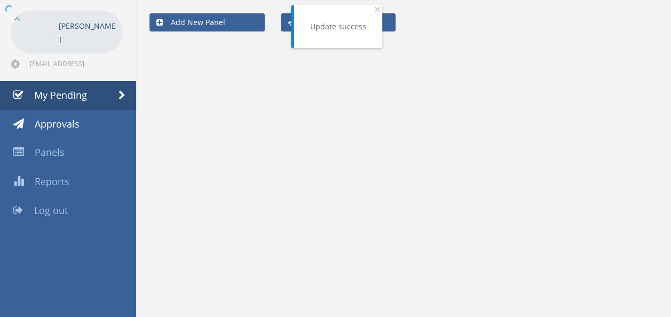
scroll to position [43, 0]
